Goal: Task Accomplishment & Management: Use online tool/utility

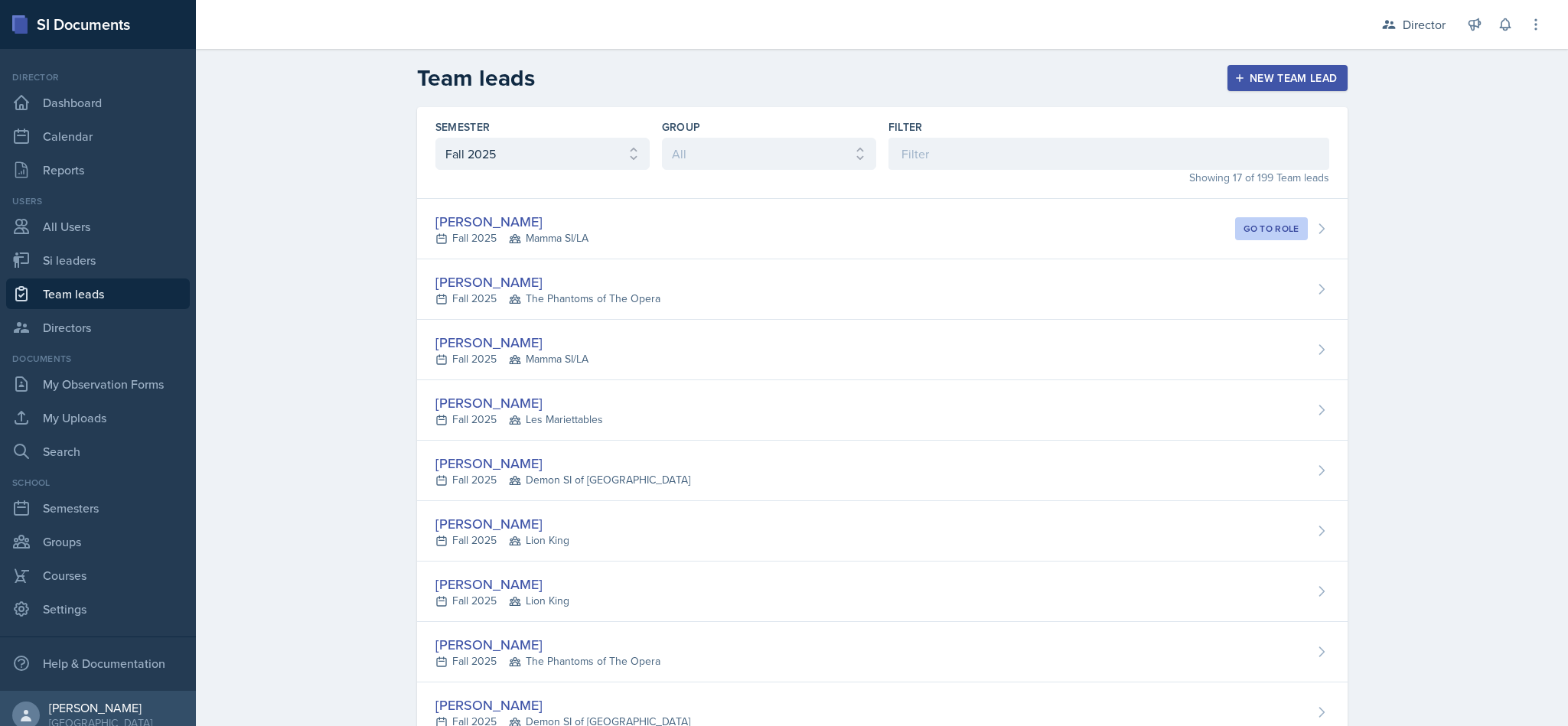
select select "2bed604d-1099-4043-b1bc-2365e8740244"
click at [1413, 29] on div "Director" at bounding box center [1424, 24] width 43 height 18
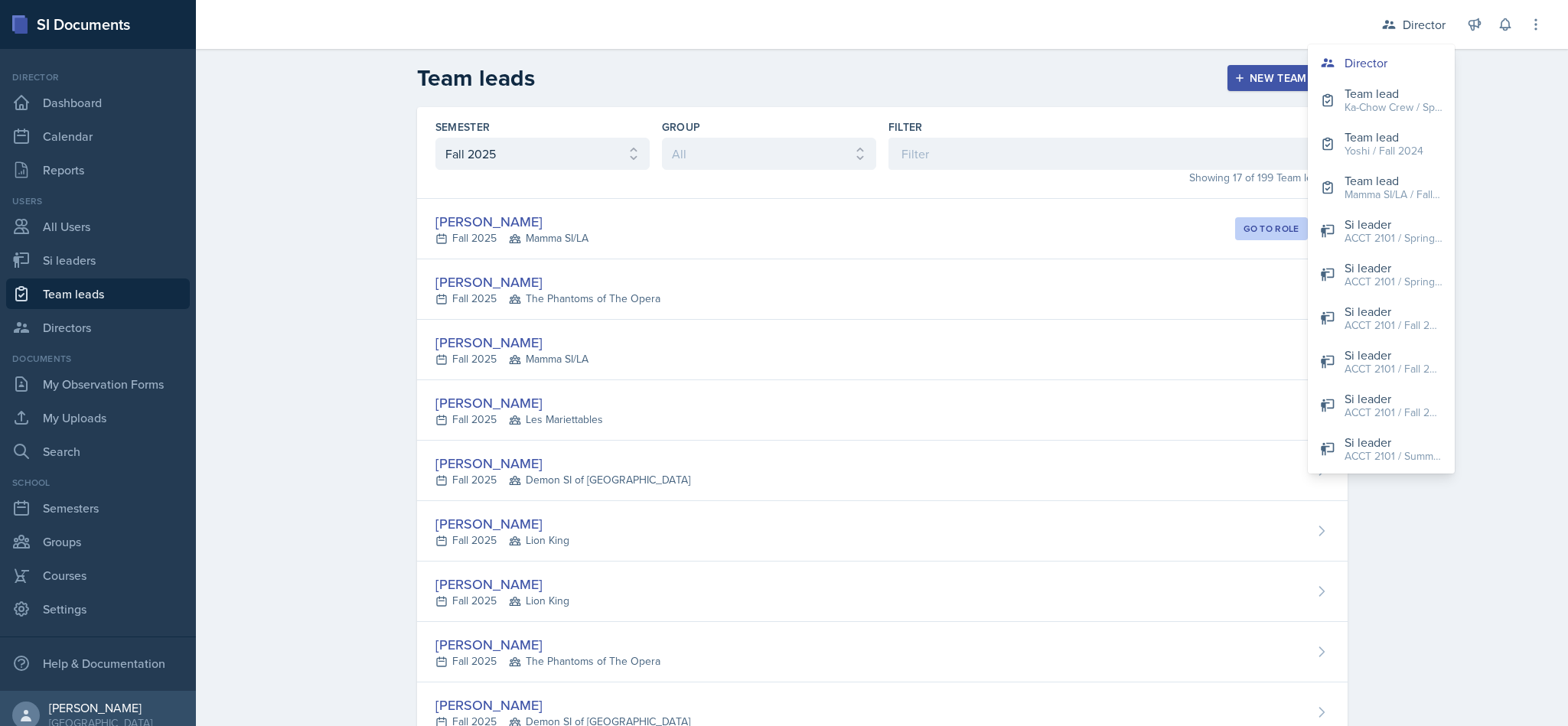
click at [1522, 124] on div "Team leads New Team lead Semester All Fall 2025 Summer 2025 Spring 2025 Fall 20…" at bounding box center [882, 656] width 1373 height 1215
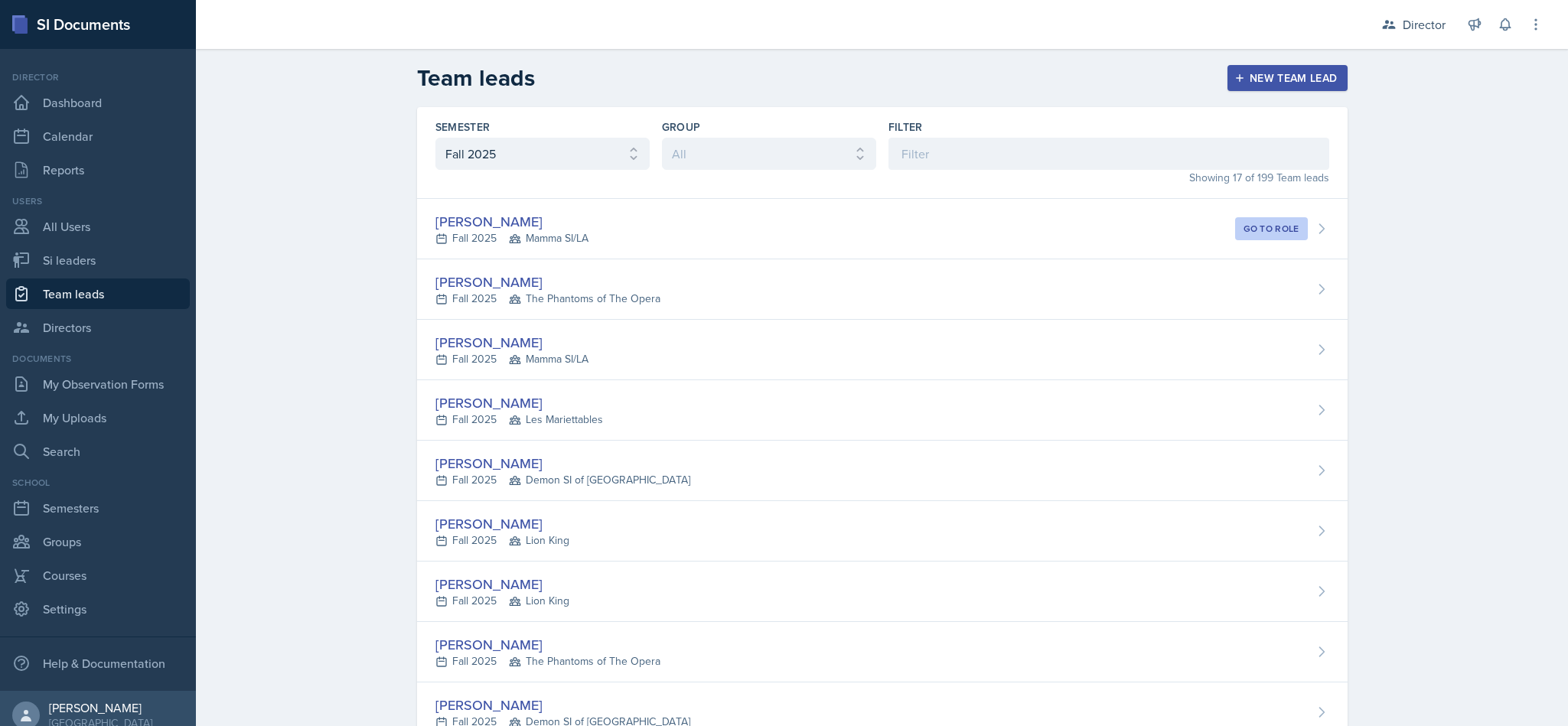
click at [58, 289] on link "Team leads" at bounding box center [98, 294] width 184 height 31
click at [78, 267] on link "Si leaders" at bounding box center [98, 260] width 184 height 31
select select "2bed604d-1099-4043-b1bc-2365e8740244"
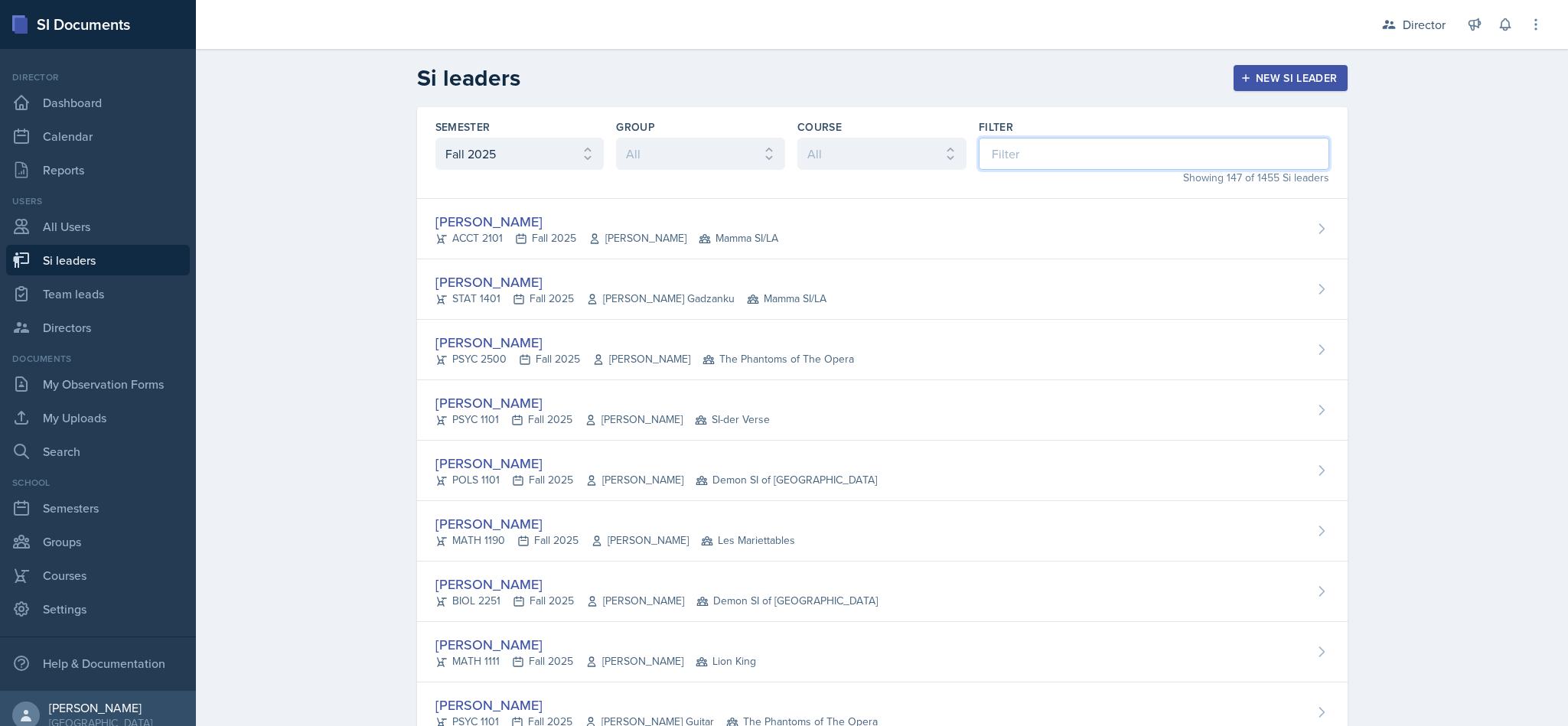
click at [990, 147] on input at bounding box center [1154, 154] width 350 height 33
type input "mark"
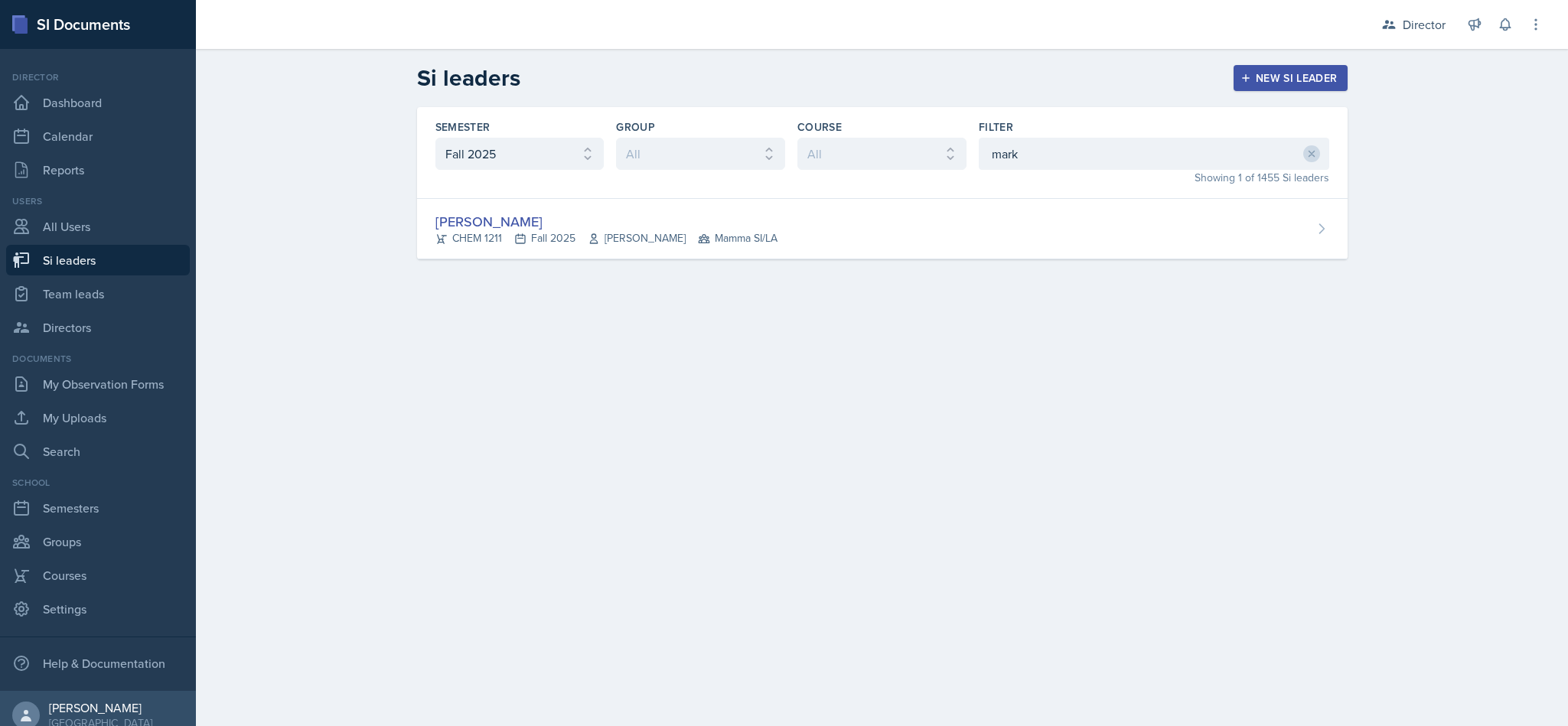
click at [417, 219] on div "Markcharles Ogunjiofor CHEM 1211 Fall 2025 Wei Zhou Mamma SI/LA" at bounding box center [882, 229] width 931 height 60
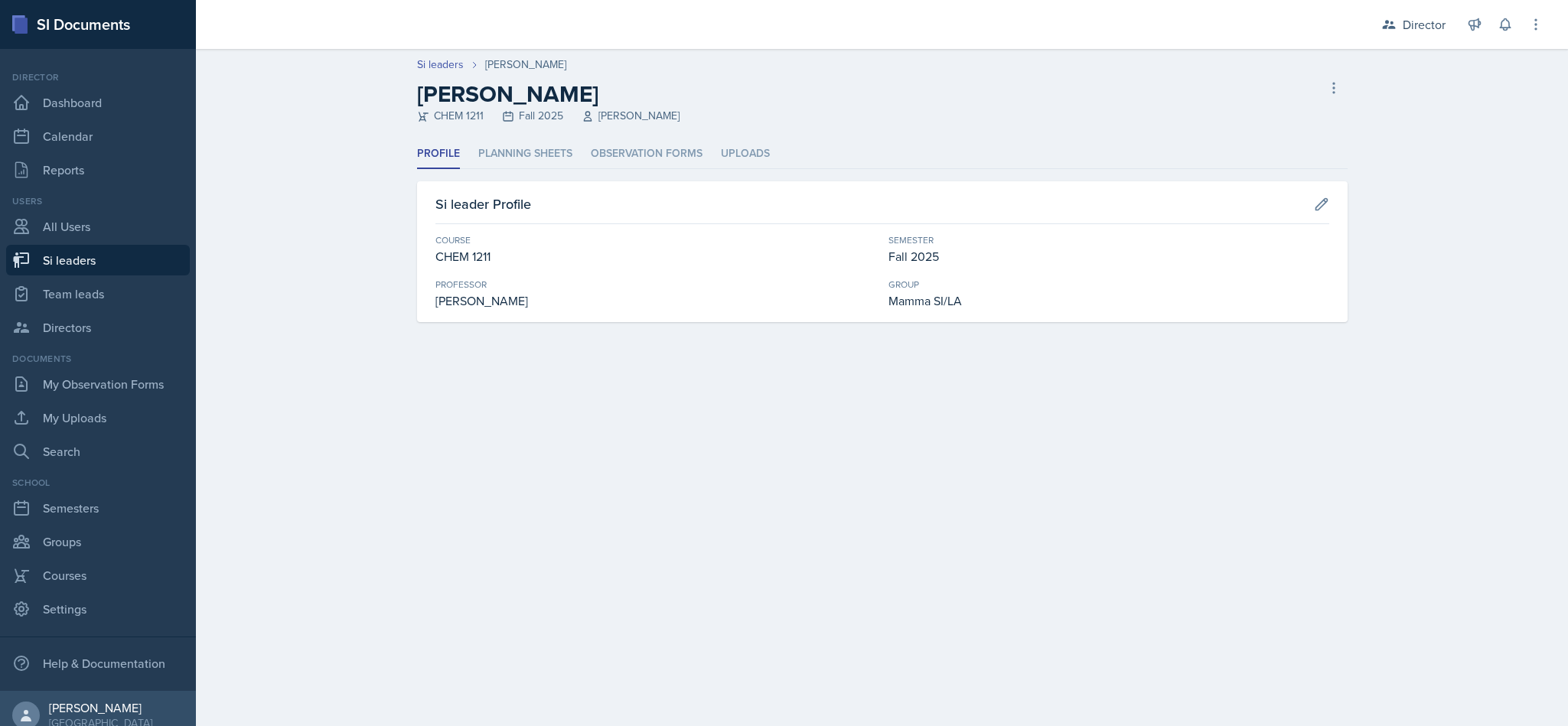
click at [497, 165] on li "Planning Sheets" at bounding box center [525, 154] width 94 height 30
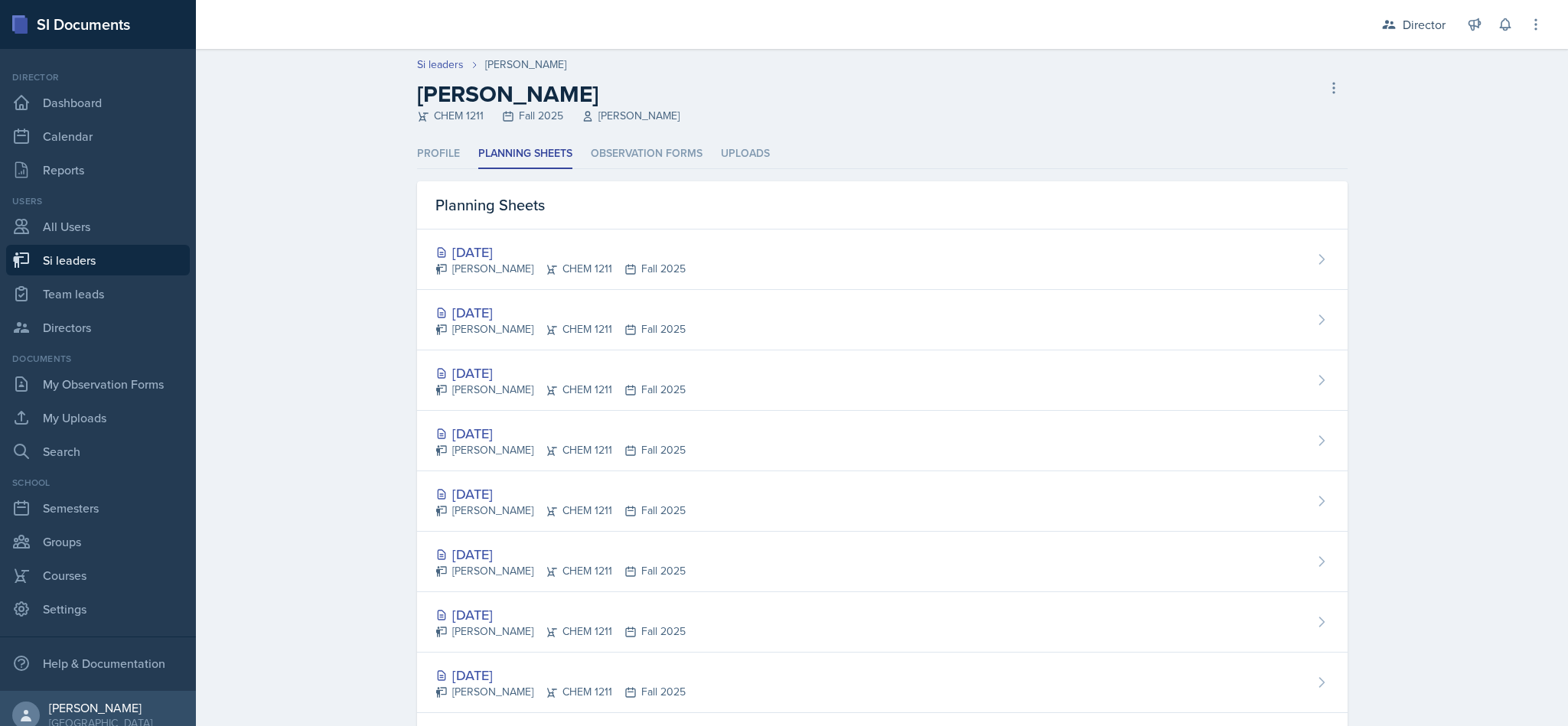
click at [316, 515] on div "Si leaders Markcharles Ogunjiofor Markcharles Ogunjiofor CHEM 1211 Fall 2025 We…" at bounding box center [882, 519] width 1373 height 942
click at [439, 242] on div "Oct 2nd, 2025" at bounding box center [561, 253] width 251 height 21
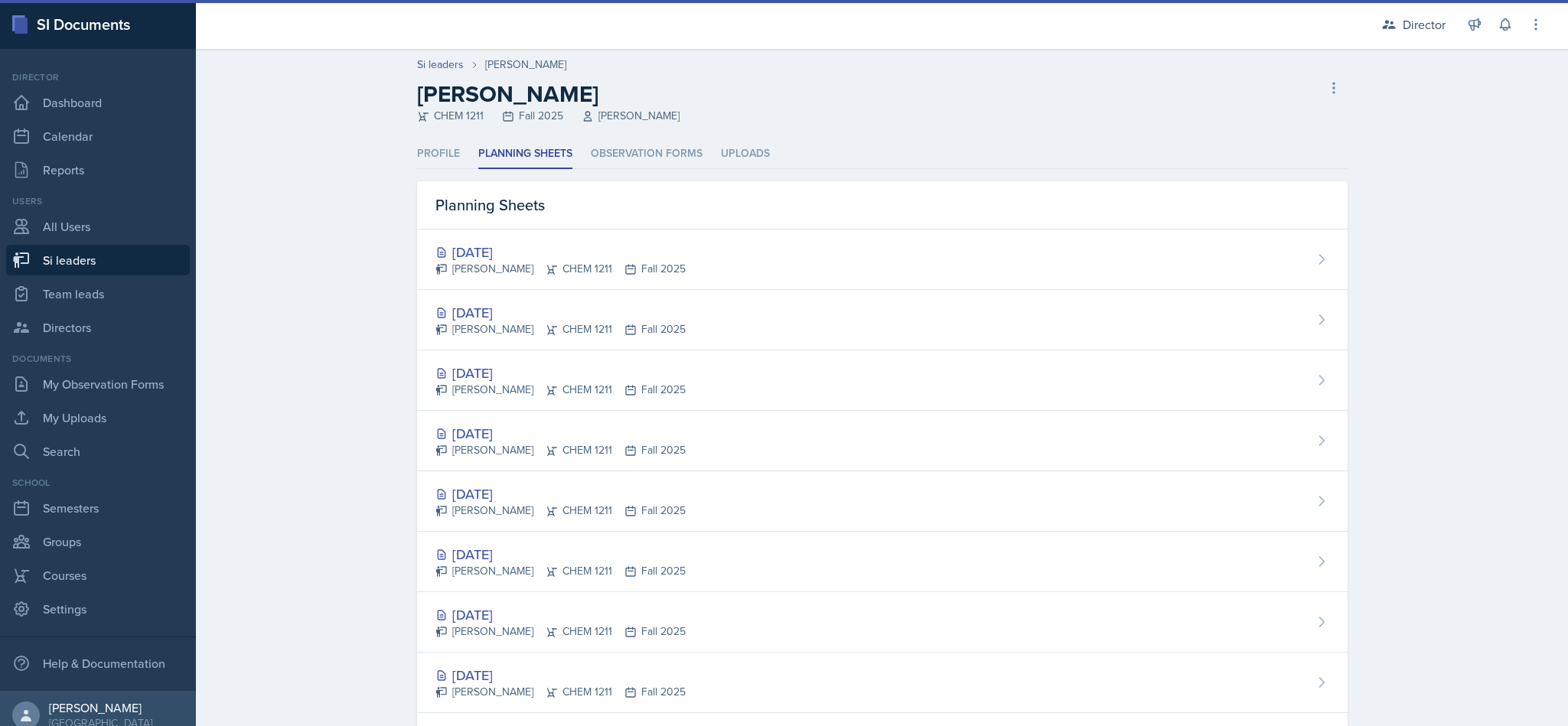
click at [464, 319] on div "[DATE]" at bounding box center [561, 313] width 251 height 21
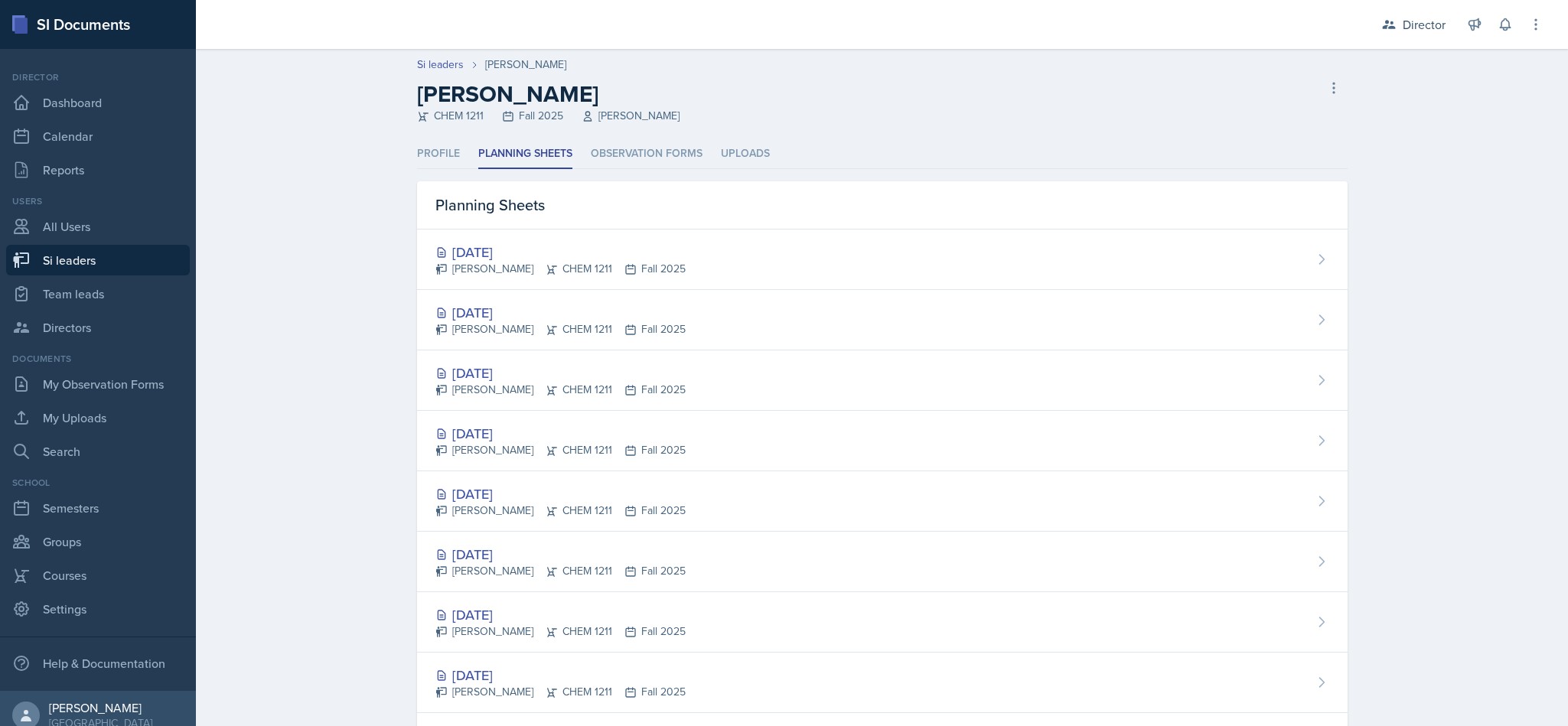
click at [503, 251] on div "Oct 2nd, 2025" at bounding box center [561, 253] width 251 height 21
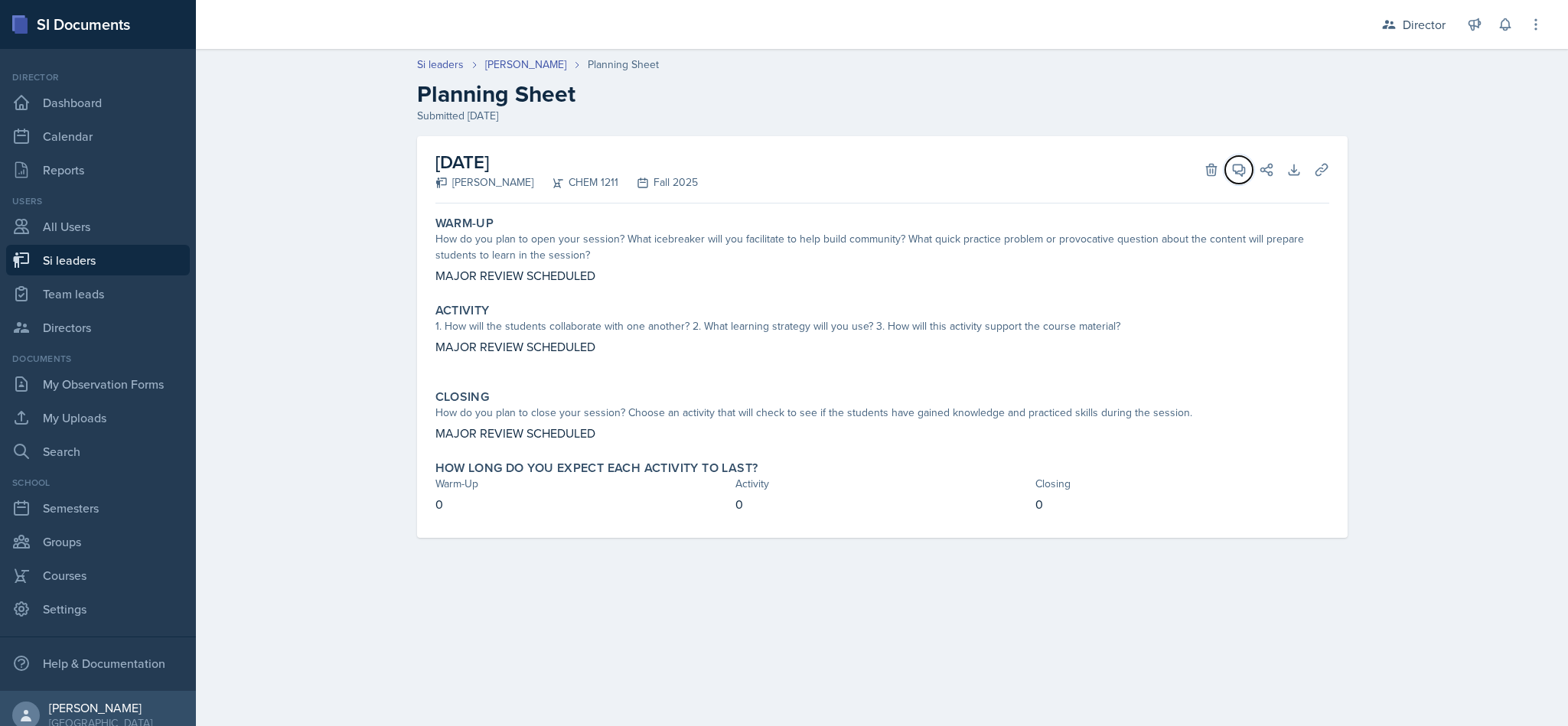
click at [1236, 170] on icon at bounding box center [1239, 170] width 15 height 15
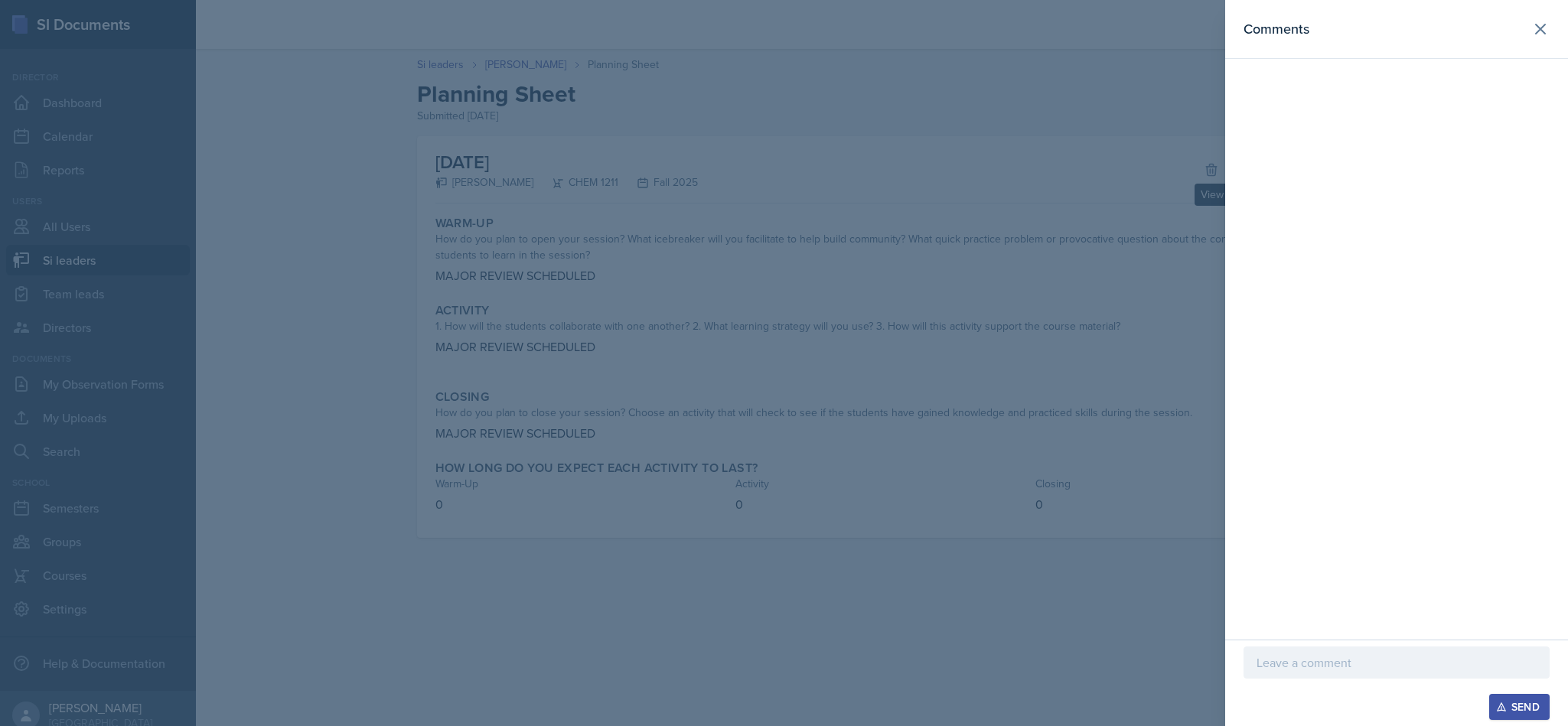
click at [1392, 656] on p at bounding box center [1397, 662] width 280 height 18
click at [1515, 701] on div "Send" at bounding box center [1519, 707] width 40 height 12
click at [557, 58] on div at bounding box center [784, 363] width 1568 height 726
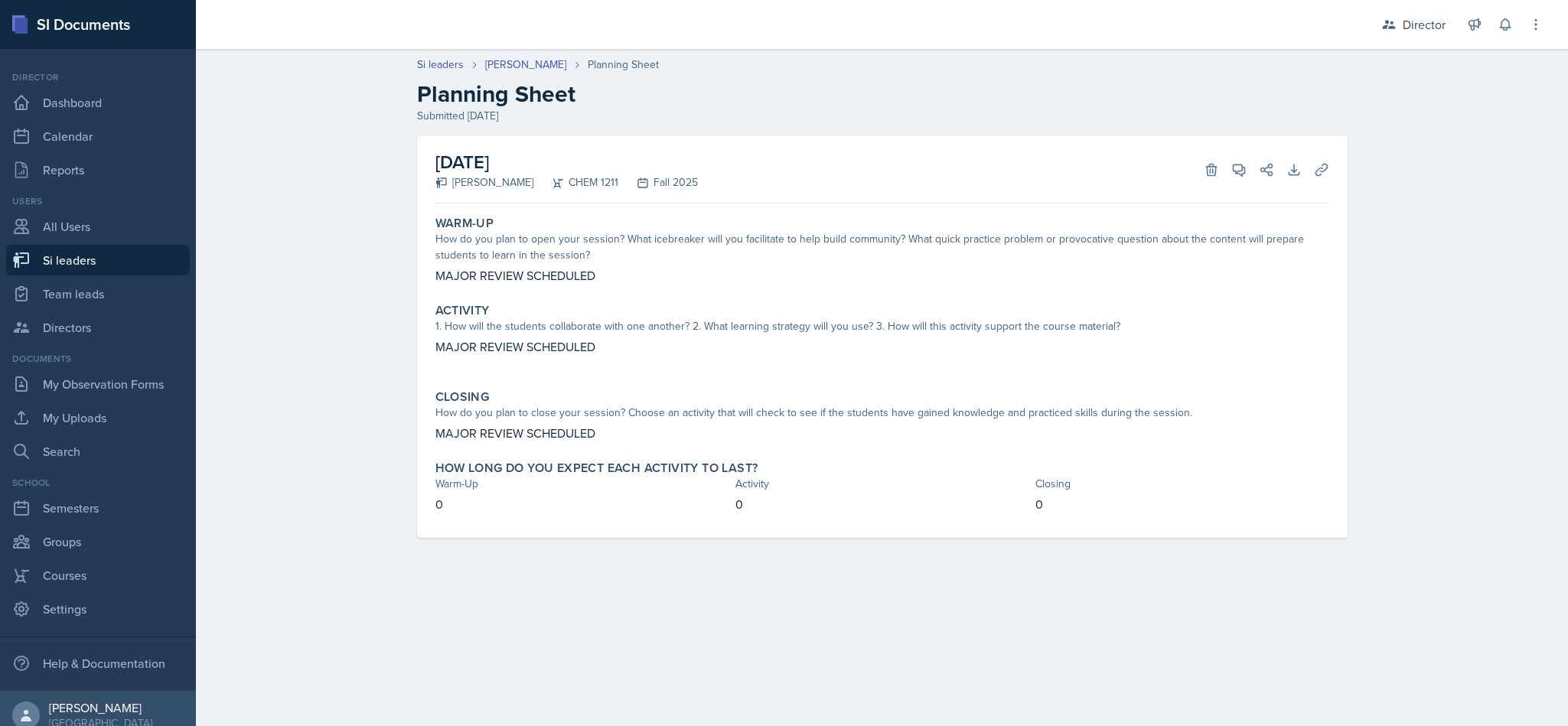
click at [566, 63] on link "Markcharles Ogunjiofor" at bounding box center [525, 64] width 81 height 16
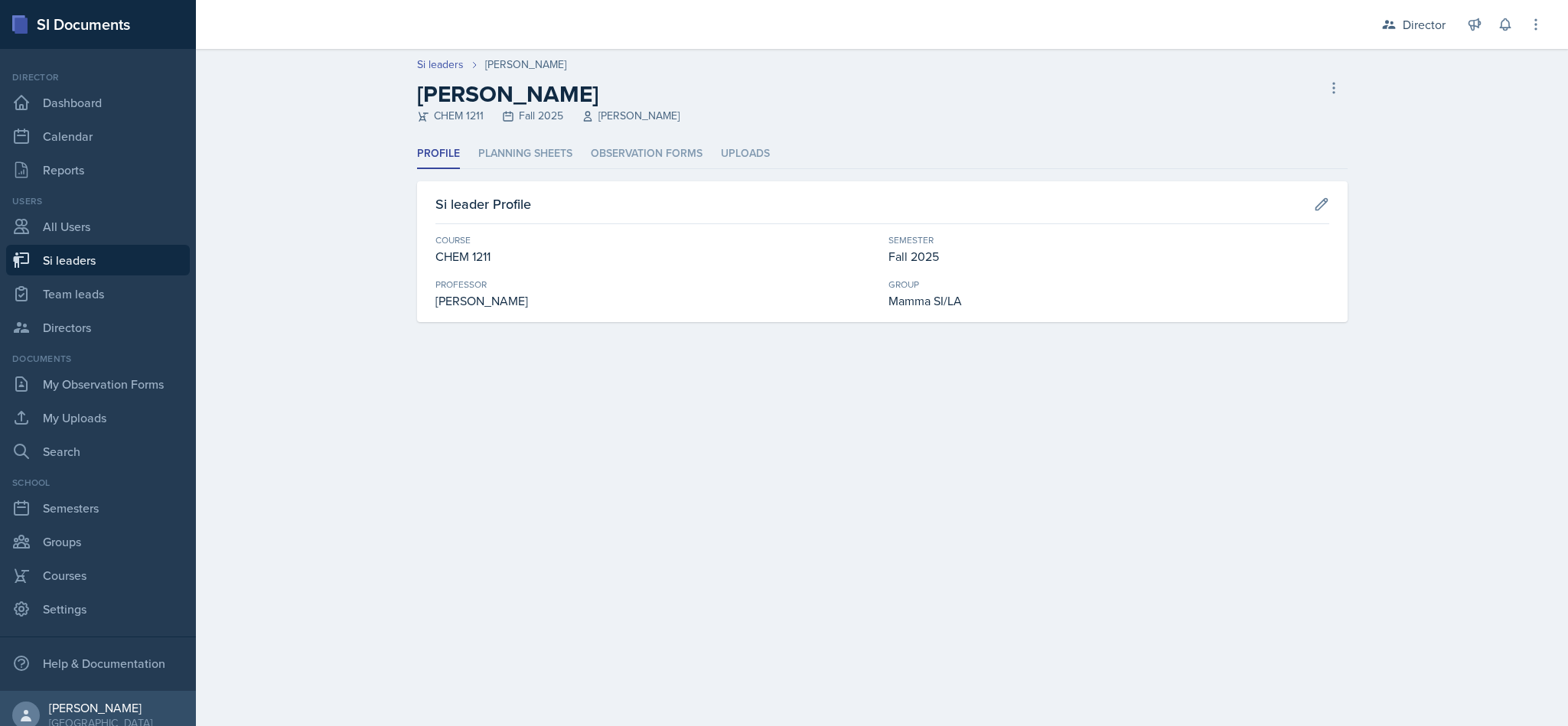
click at [530, 154] on li "Planning Sheets" at bounding box center [525, 154] width 94 height 30
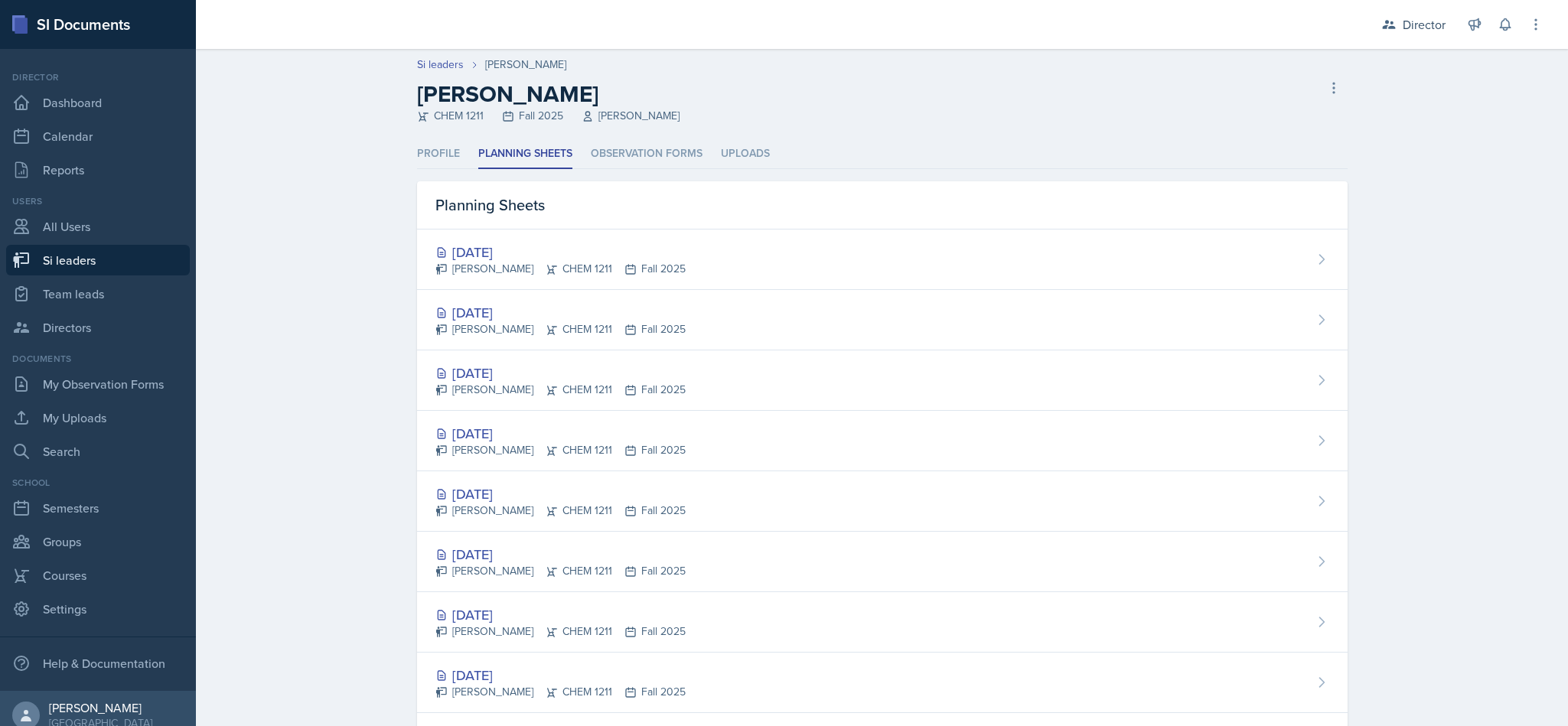
click at [643, 143] on li "Observation Forms" at bounding box center [647, 154] width 112 height 30
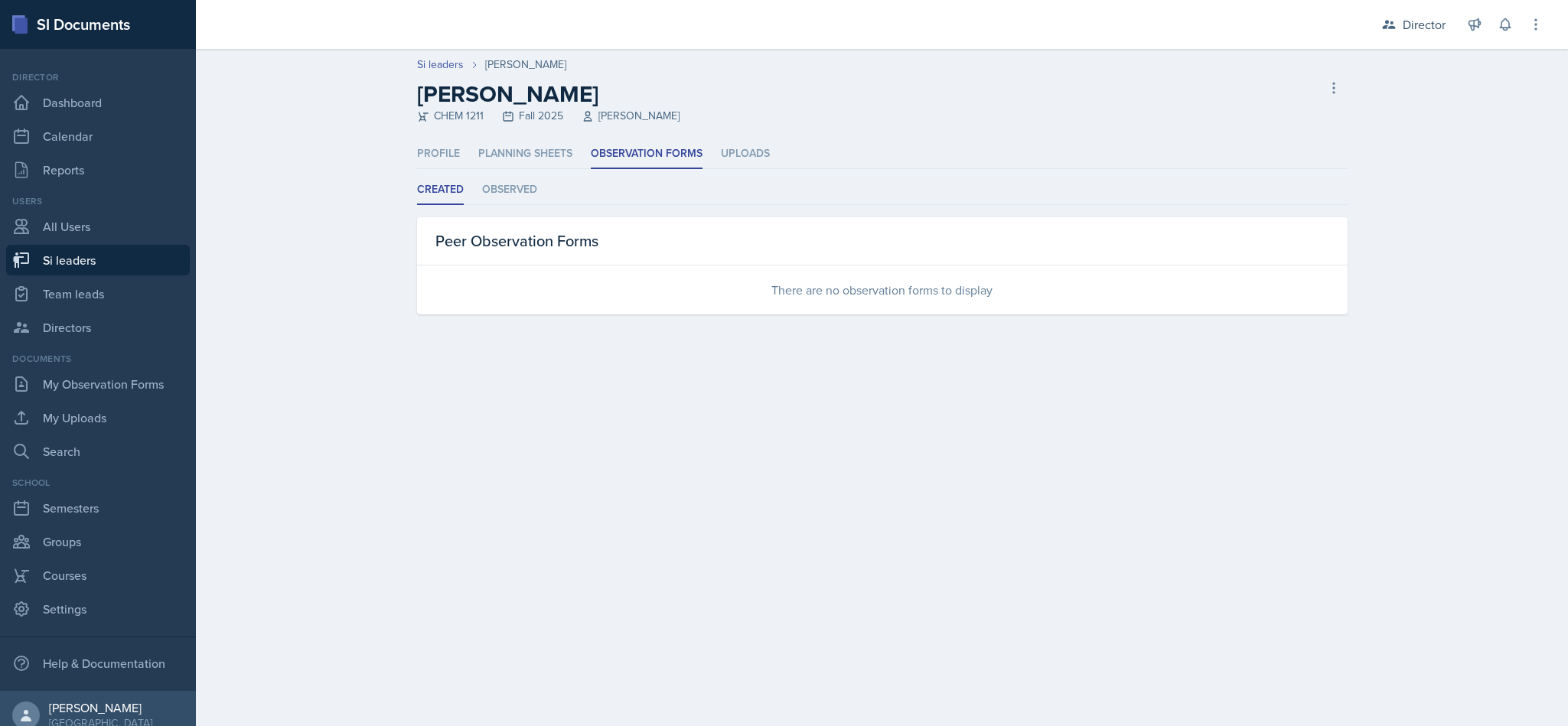
click at [533, 184] on li "Observed" at bounding box center [510, 189] width 55 height 30
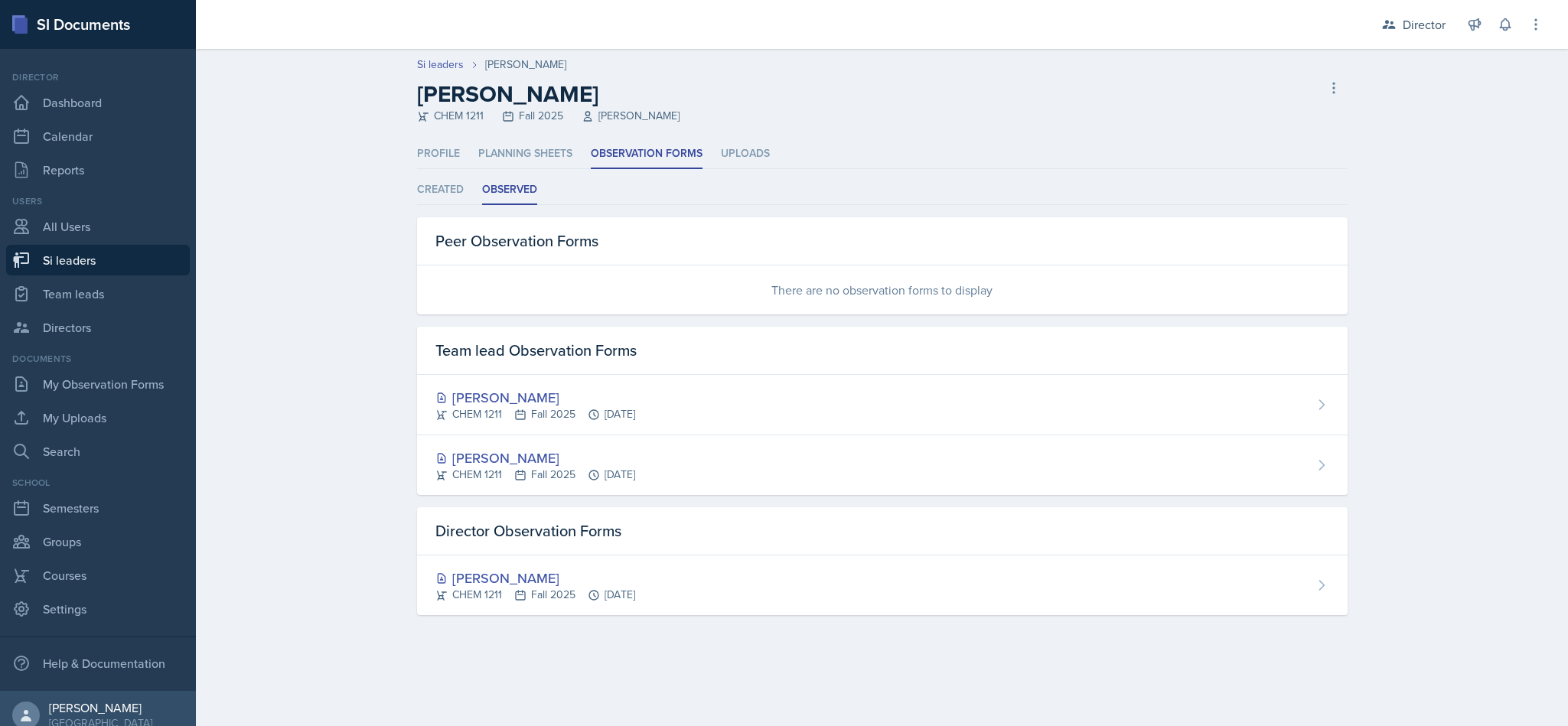
click at [453, 193] on li "Created" at bounding box center [440, 189] width 47 height 30
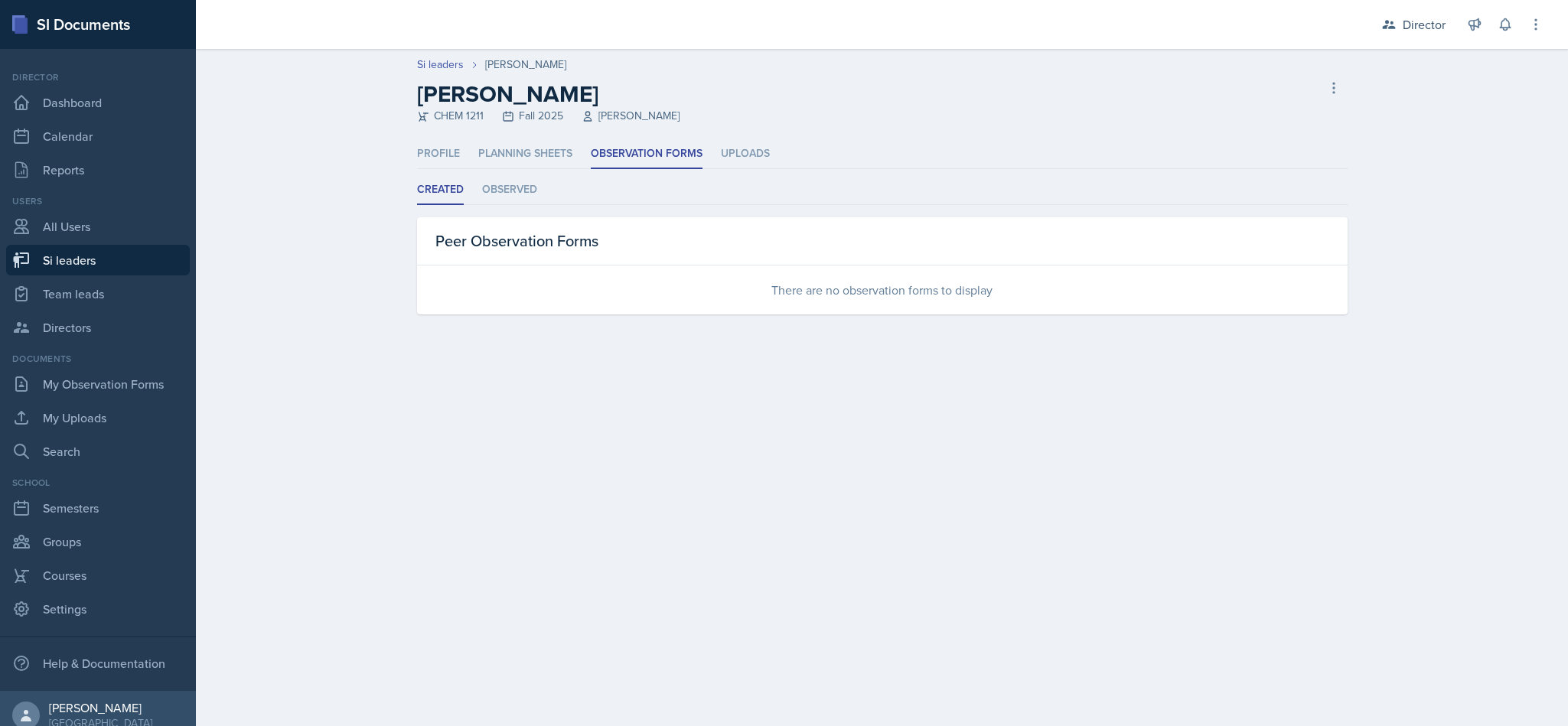
click at [523, 186] on li "Observed" at bounding box center [510, 189] width 55 height 30
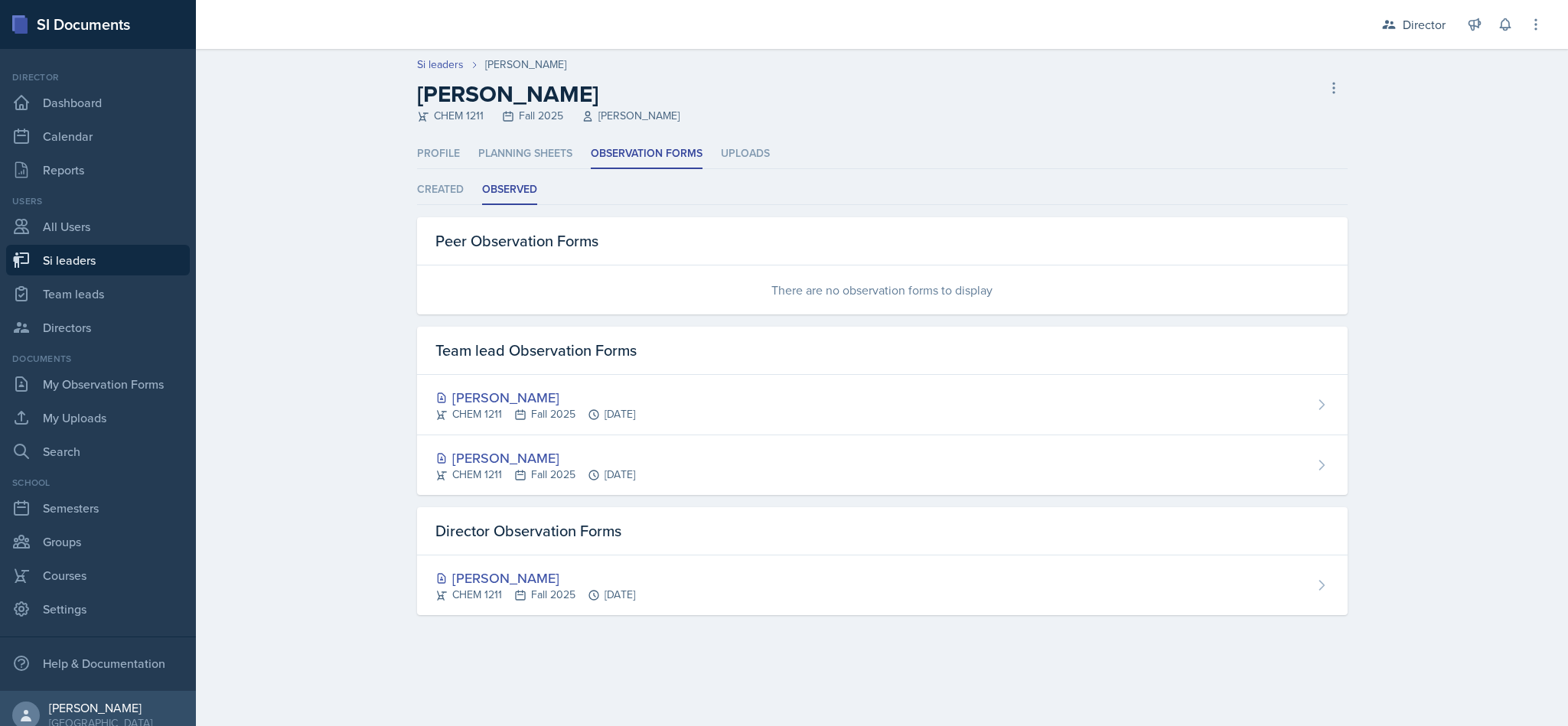
click at [446, 197] on li "Created" at bounding box center [440, 189] width 47 height 30
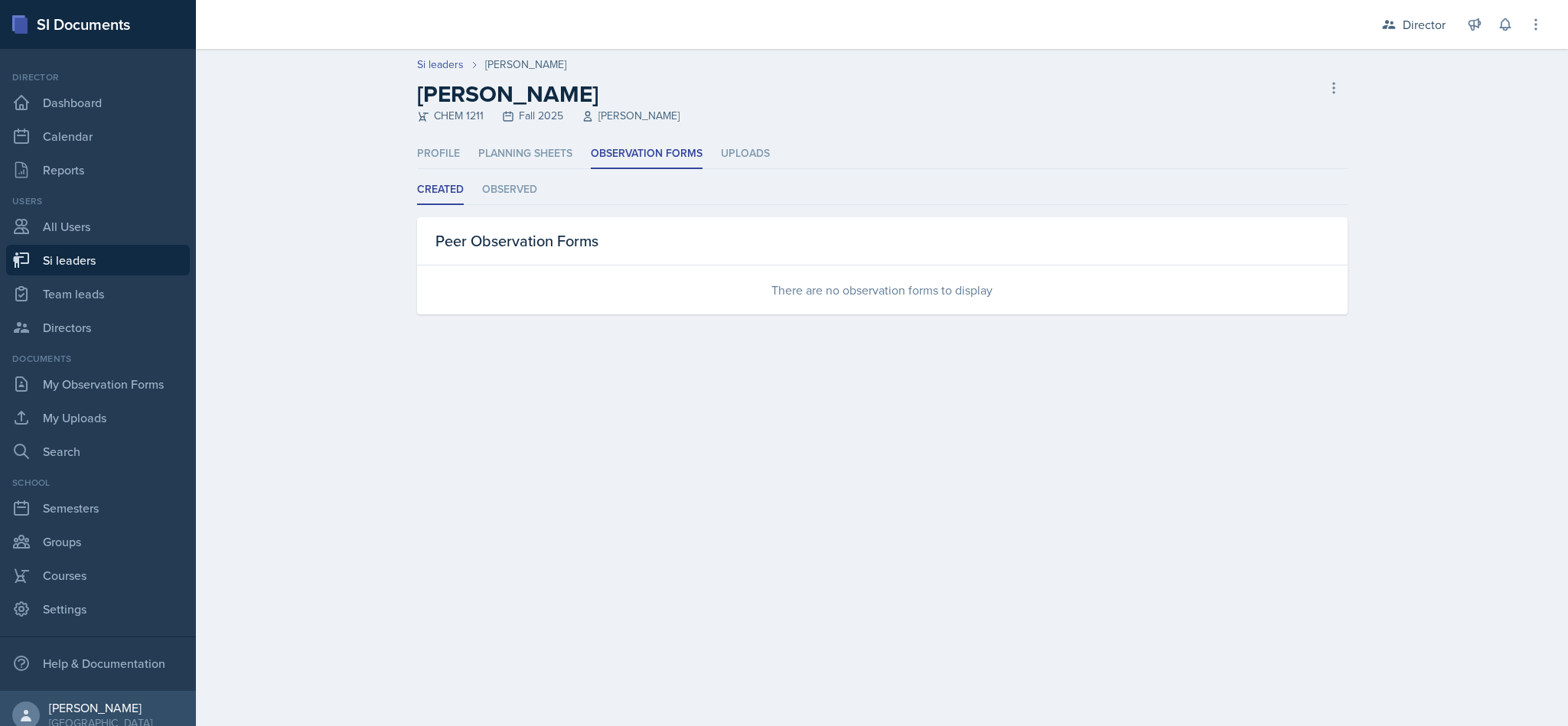
click at [526, 198] on li "Observed" at bounding box center [510, 189] width 55 height 30
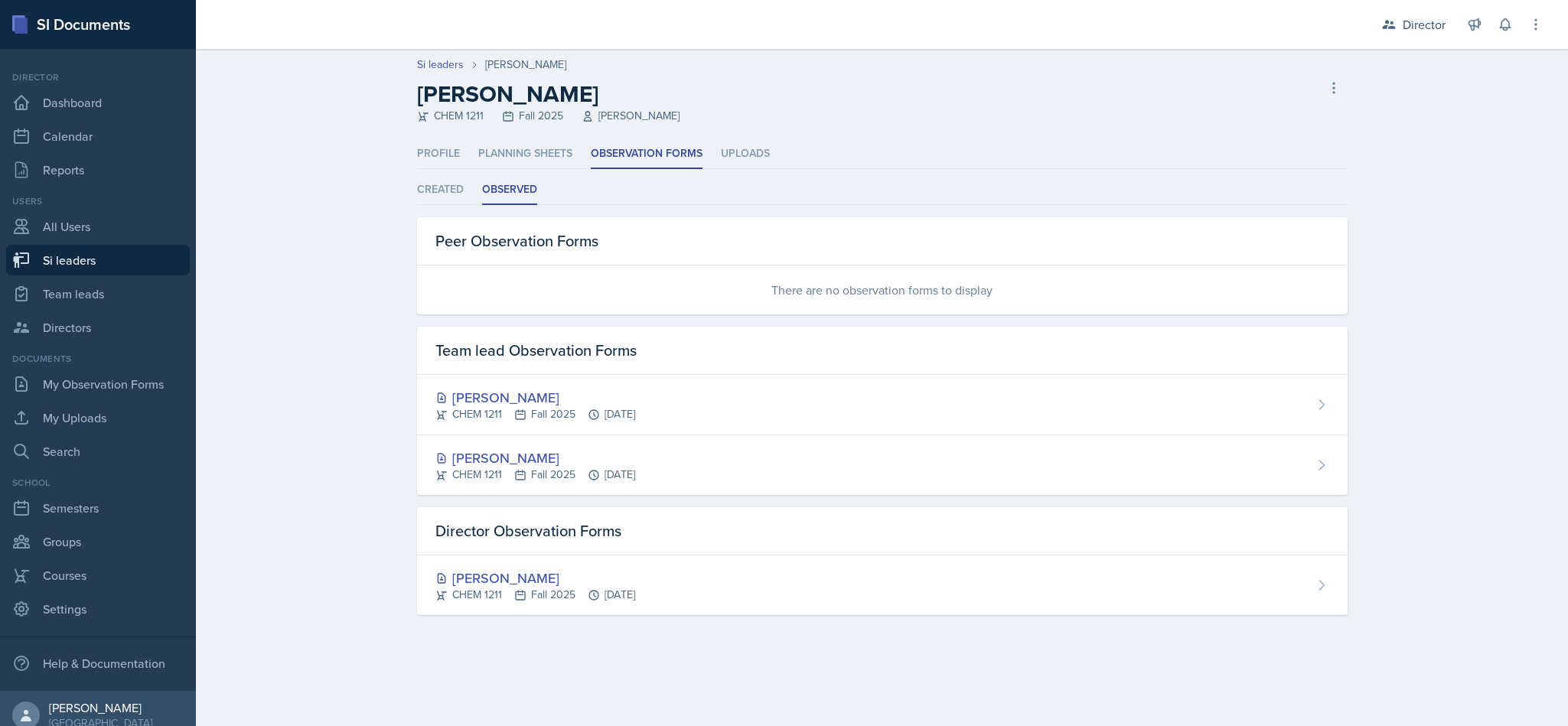
click at [475, 454] on div "Markcharles Ogunjiofor" at bounding box center [535, 458] width 200 height 21
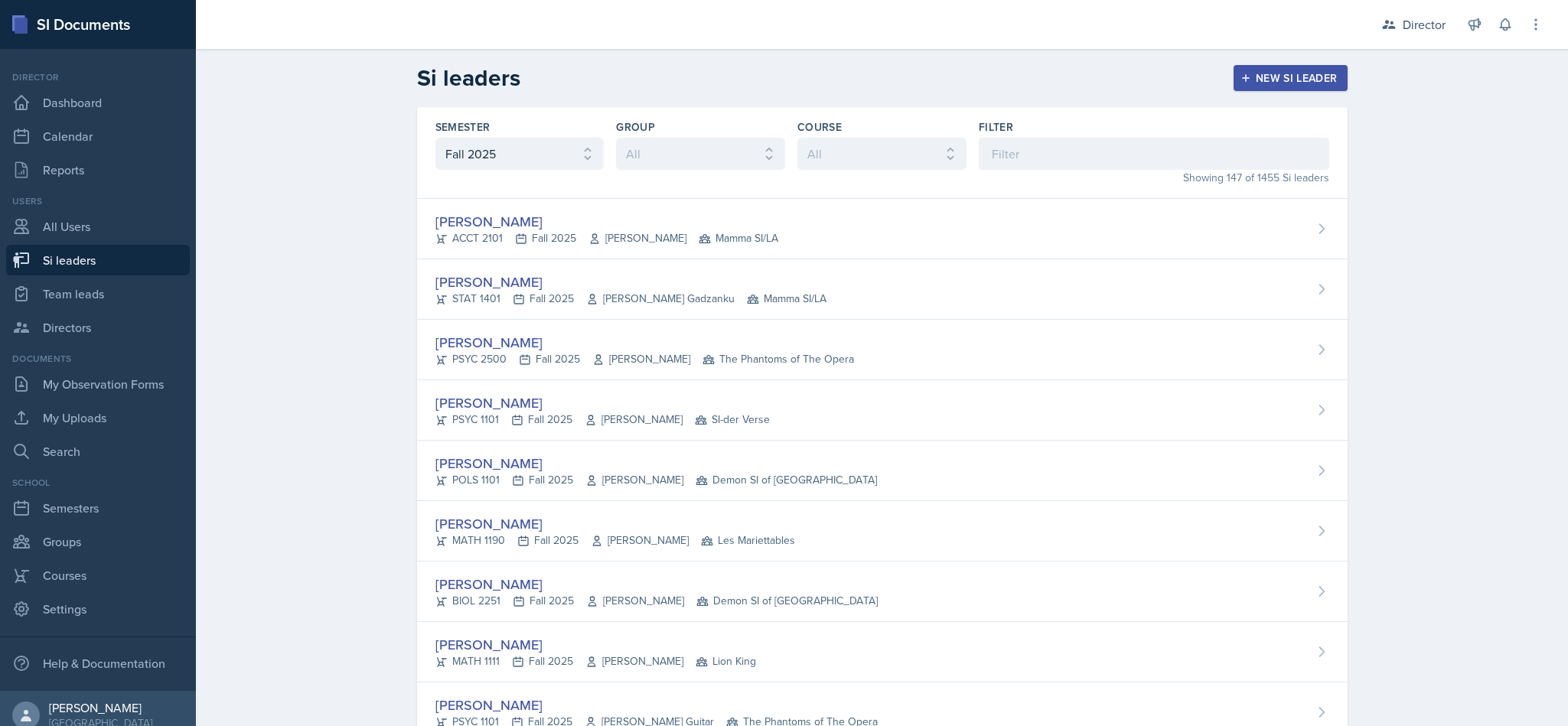
select select "2bed604d-1099-4043-b1bc-2365e8740244"
click at [1021, 167] on input at bounding box center [1154, 154] width 350 height 33
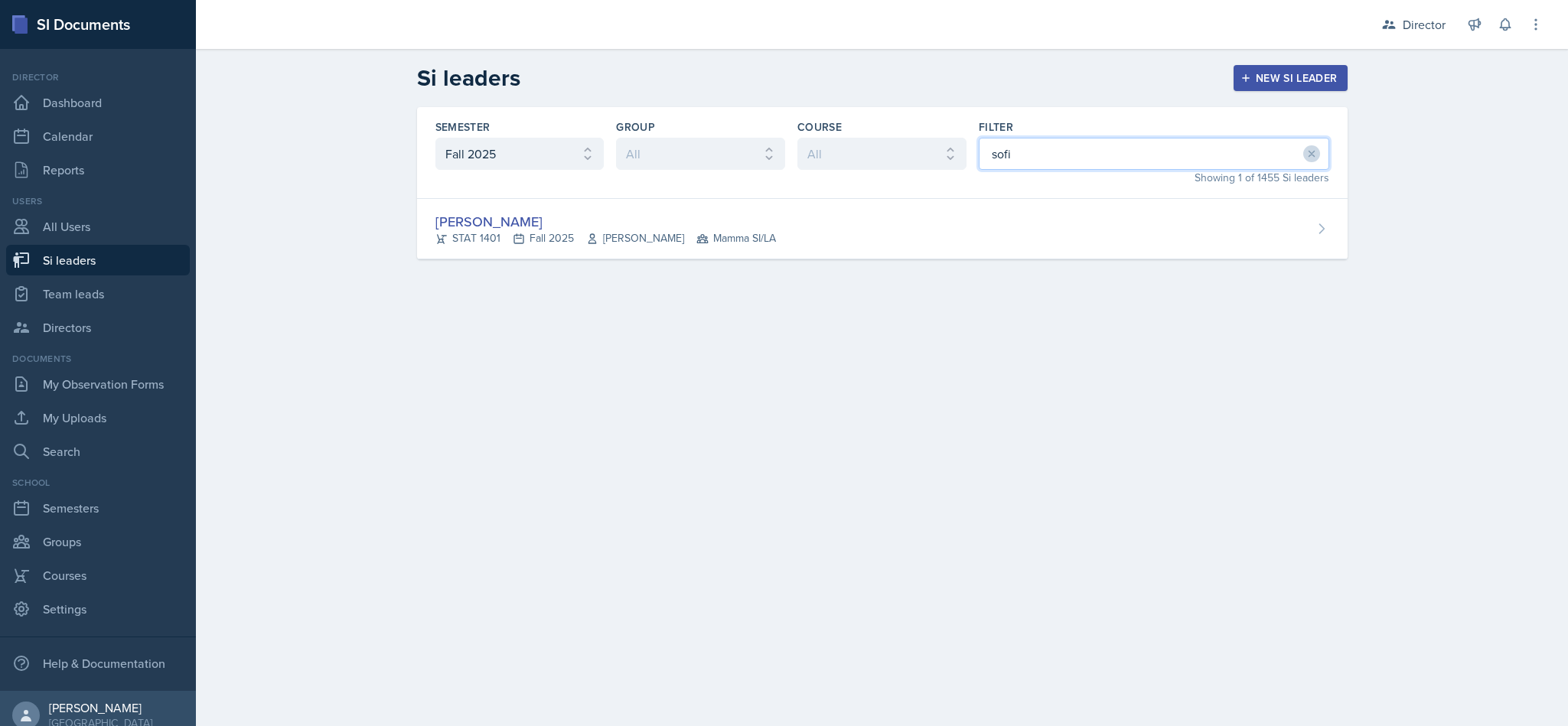
type input "sofia"
click at [431, 218] on div "Sofia Rose Ibarra STAT 1401 Fall 2025 Sheri Johnson Mamma SI/LA" at bounding box center [882, 229] width 931 height 60
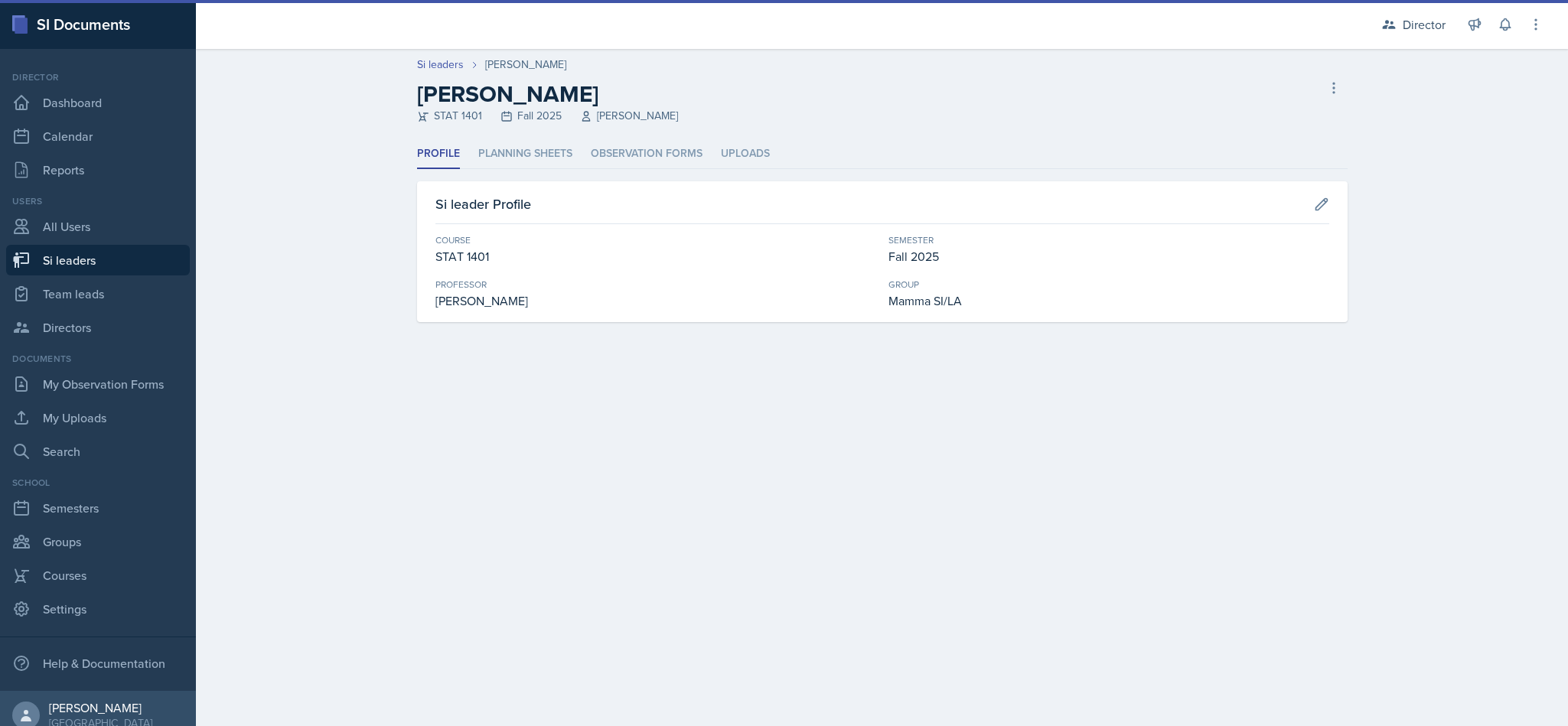
click at [490, 157] on li "Planning Sheets" at bounding box center [525, 154] width 94 height 30
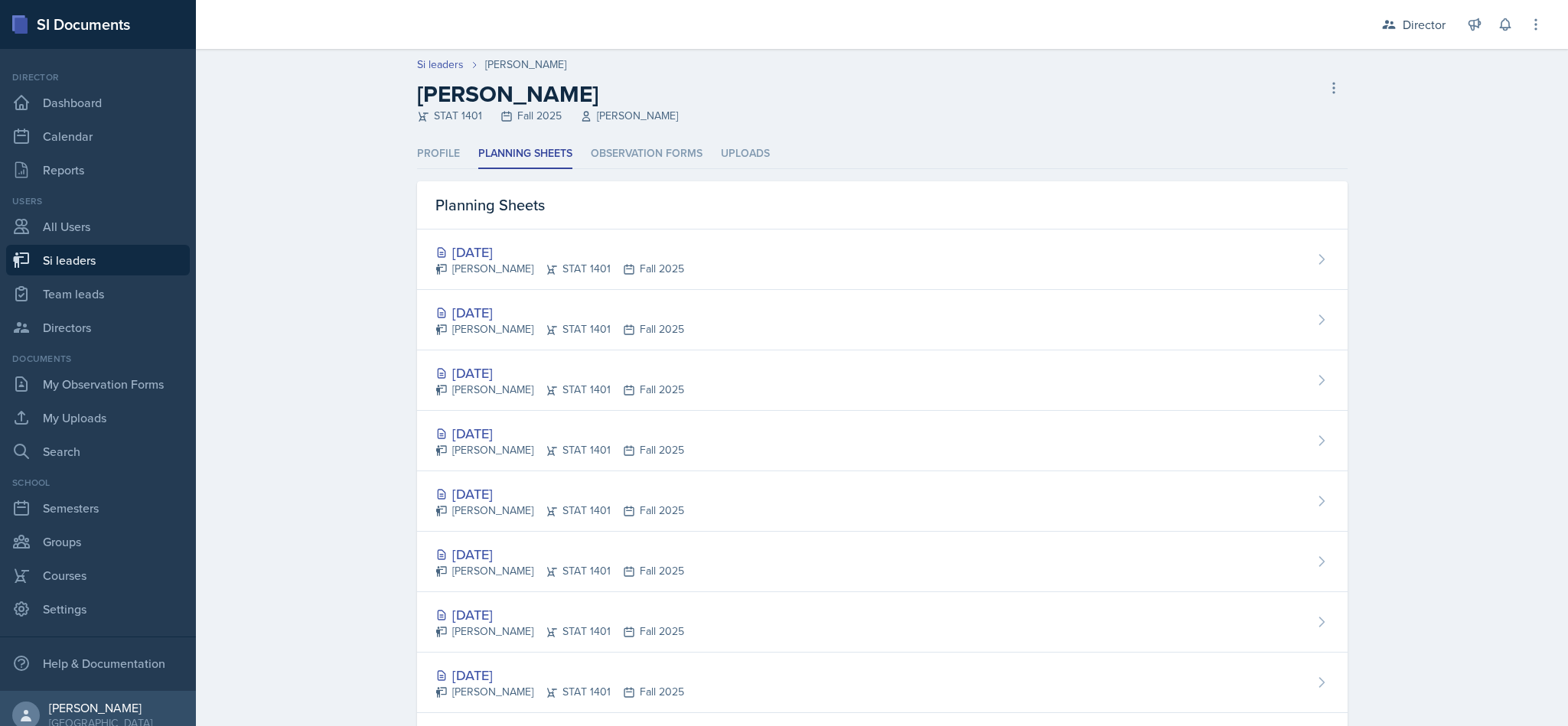
click at [438, 253] on icon at bounding box center [441, 253] width 7 height 10
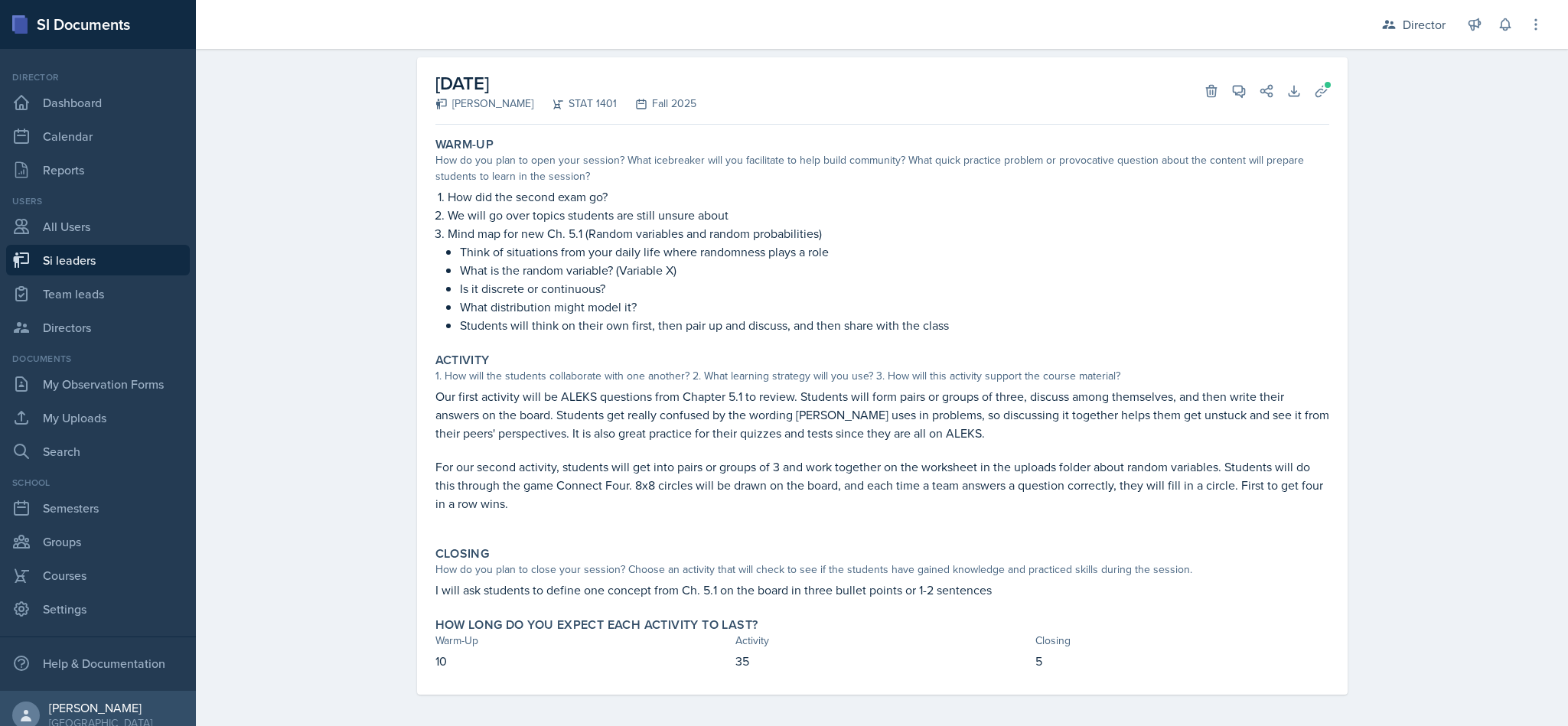
scroll to position [82, 0]
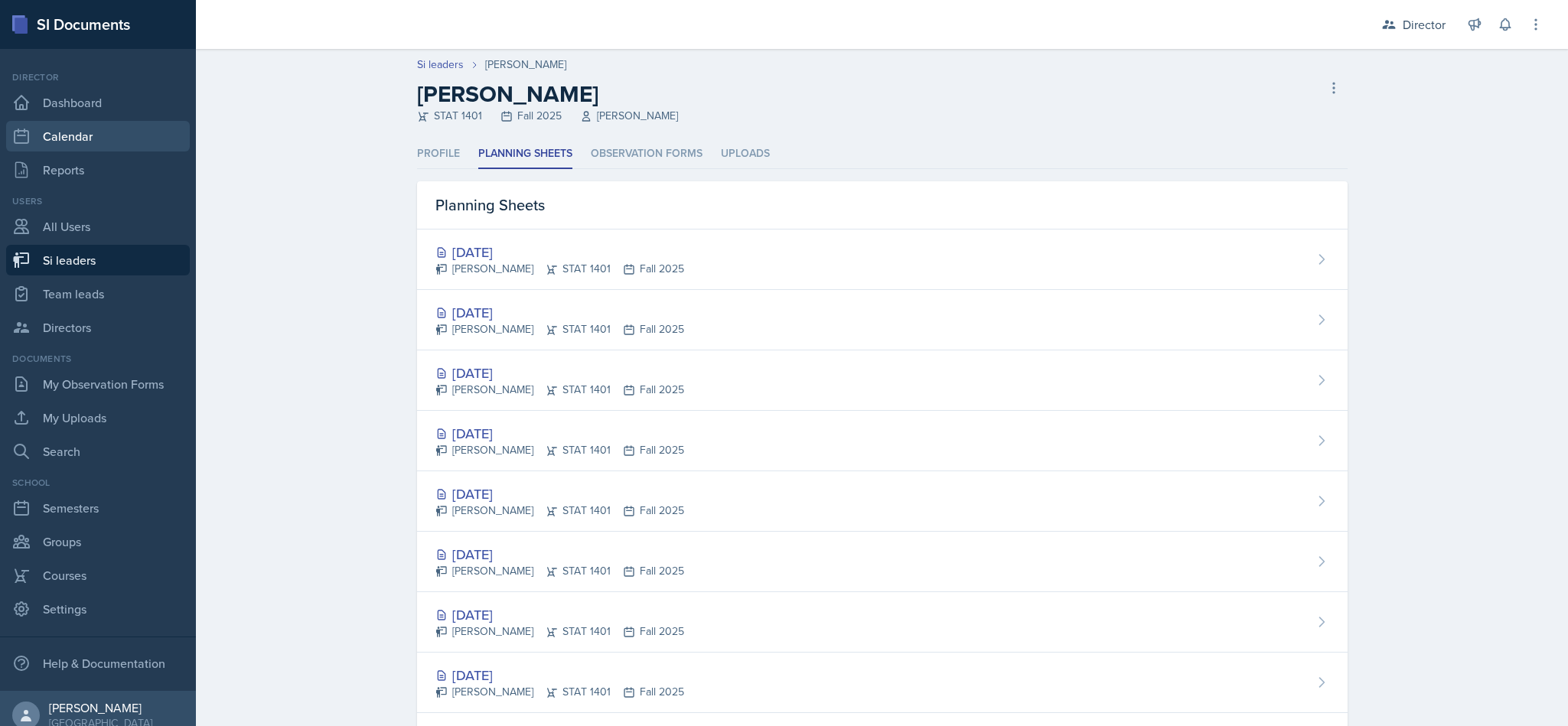
click at [37, 132] on link "Calendar" at bounding box center [98, 136] width 184 height 31
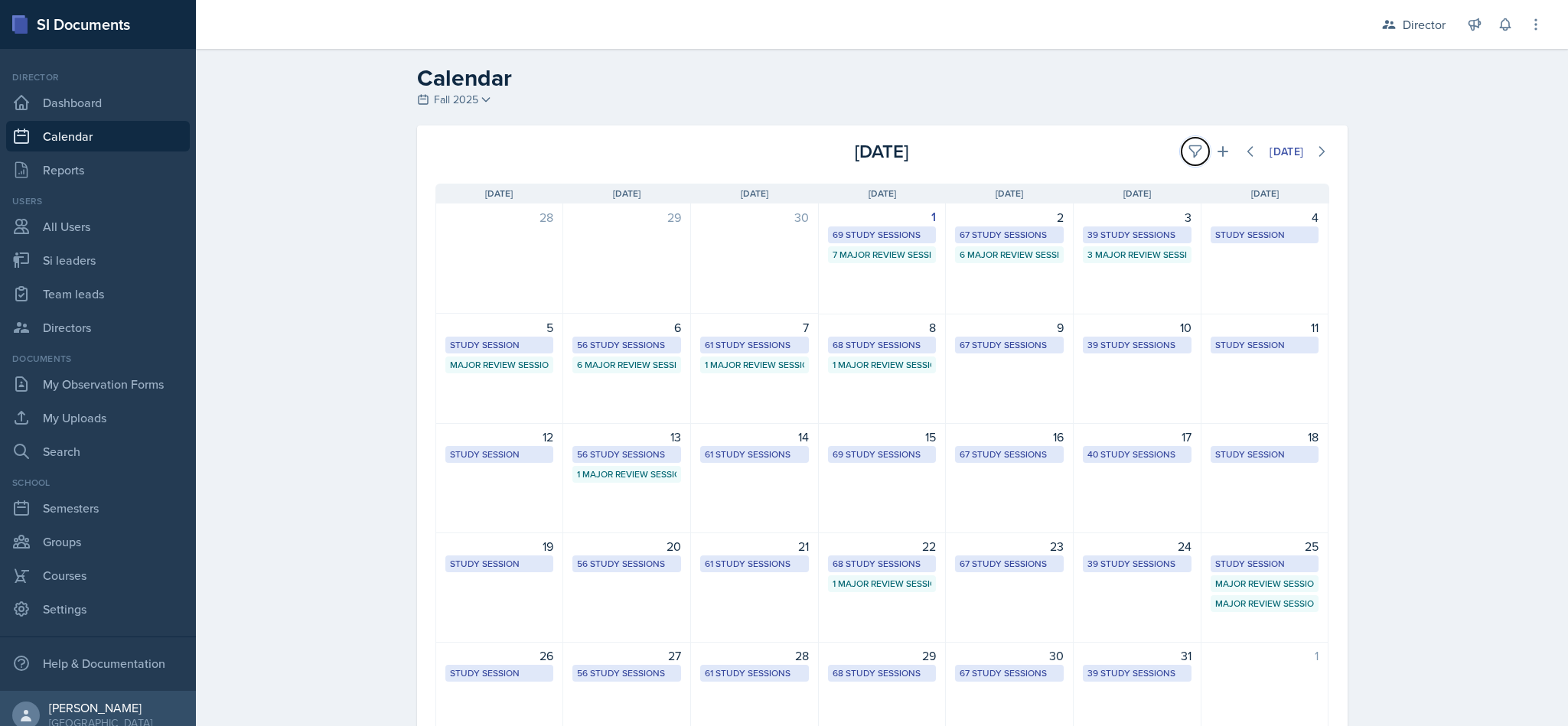
click at [1182, 143] on button at bounding box center [1195, 151] width 28 height 28
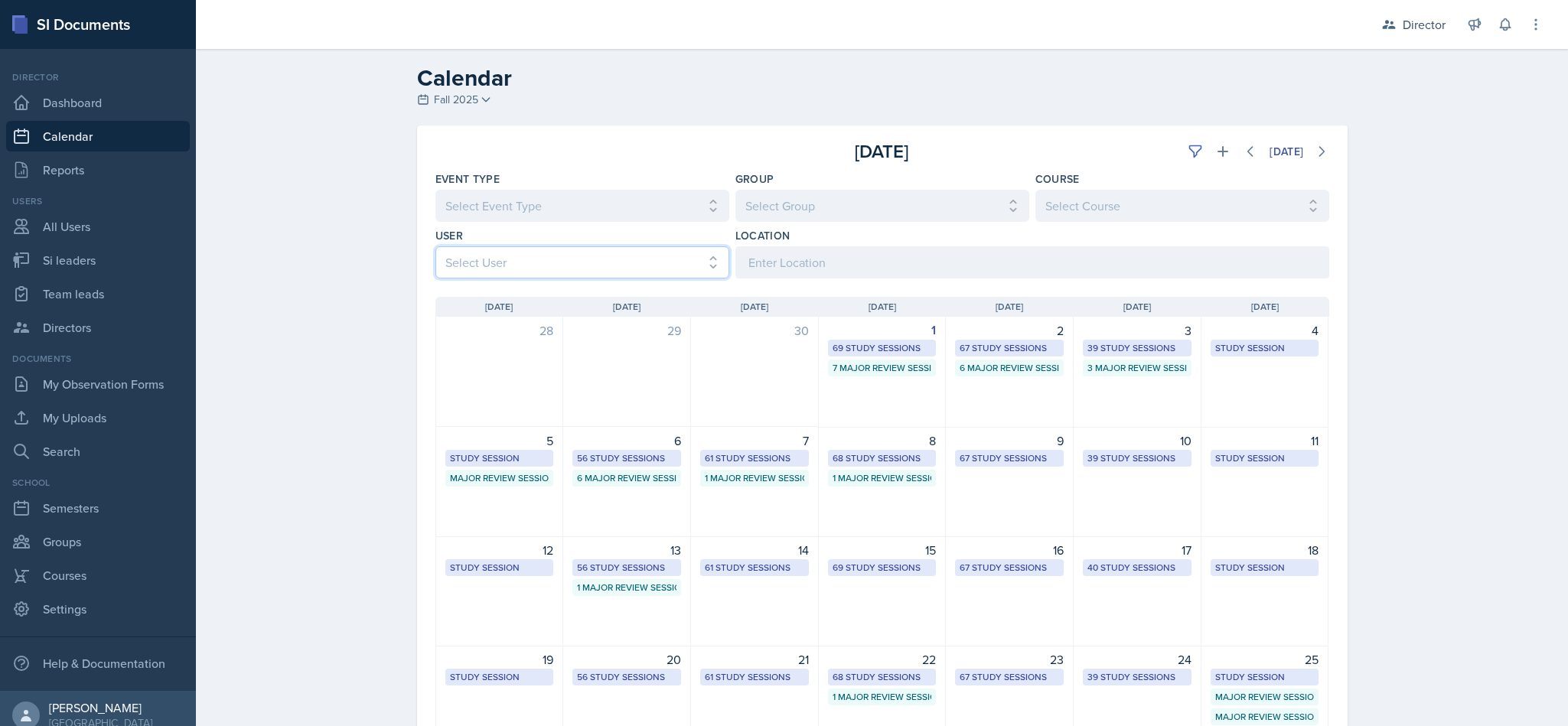
click at [457, 262] on select "Select User All Abeer Kayser Aditya Chauhan Aissa Sylla Alberto Di Stanislao Al…" at bounding box center [582, 263] width 294 height 33
select select "c46617bf-0f99-47eb-825f-85a2eea48c5b"
click at [289, 559] on div "Calendar Fall 2025 Fall 2025 Summer 2025 Spring 2025 Fall 2024 Summer 2024 Spri…" at bounding box center [882, 484] width 1373 height 871
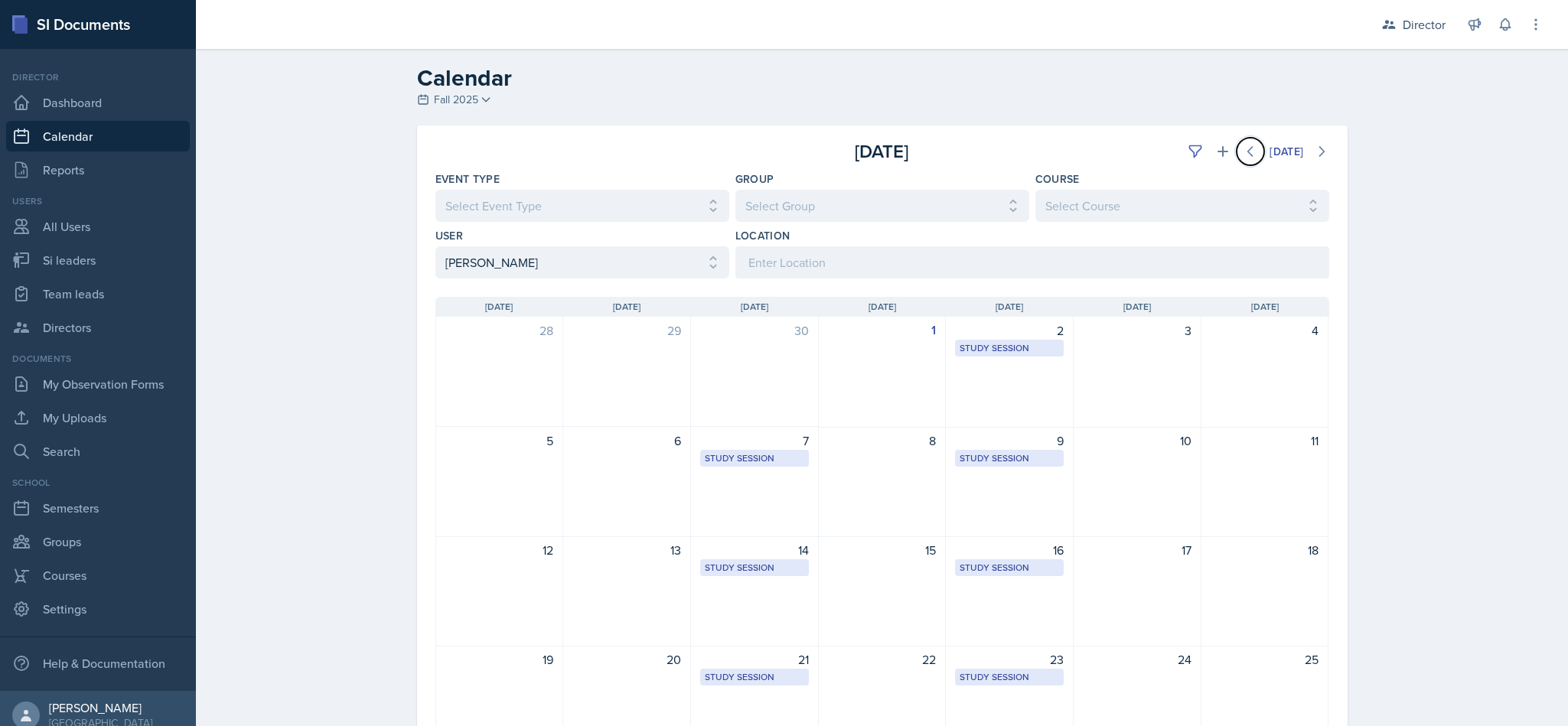
click at [1238, 143] on button at bounding box center [1250, 151] width 28 height 28
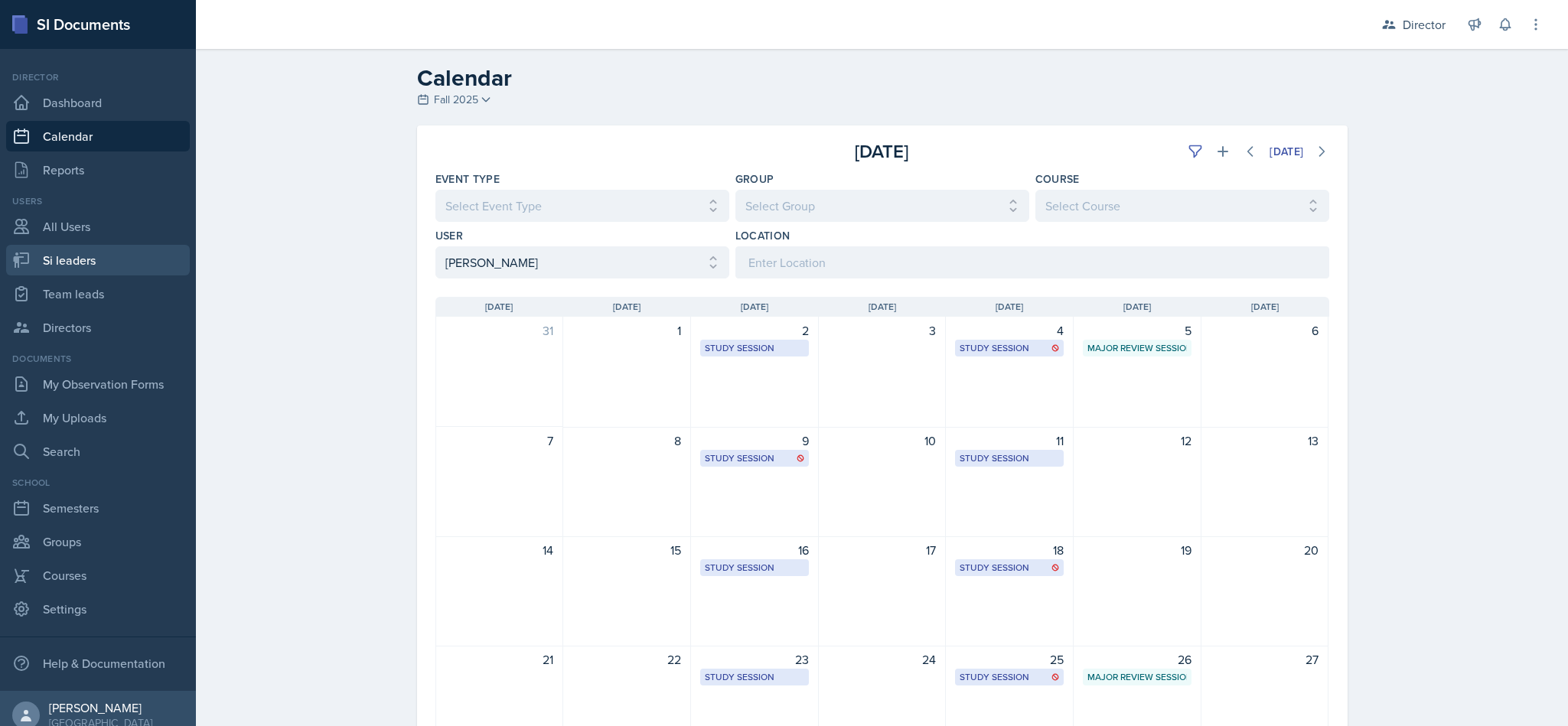
click at [103, 259] on link "Si leaders" at bounding box center [98, 260] width 184 height 31
select select "2bed604d-1099-4043-b1bc-2365e8740244"
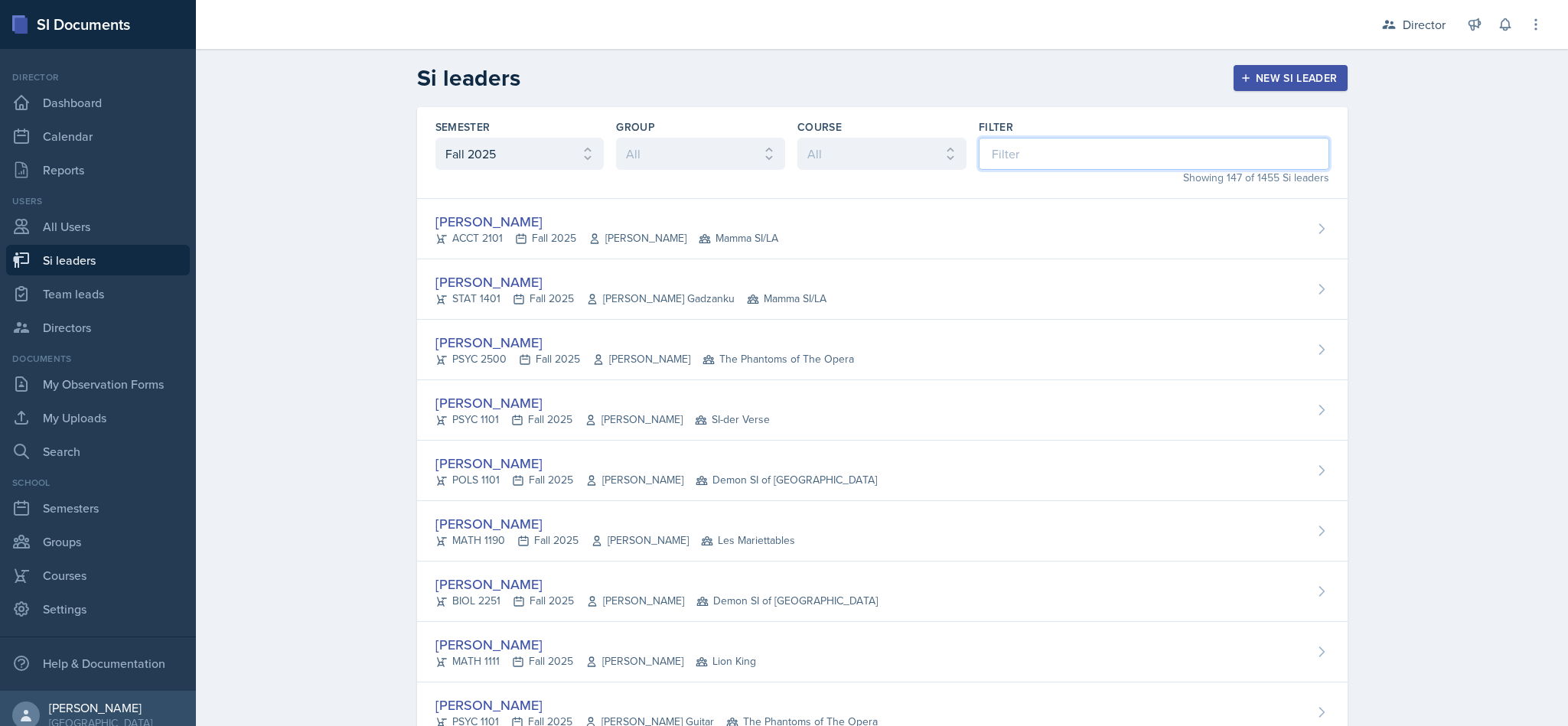
click at [1176, 152] on input at bounding box center [1154, 154] width 350 height 33
click at [1434, 23] on div "Director" at bounding box center [1424, 24] width 43 height 18
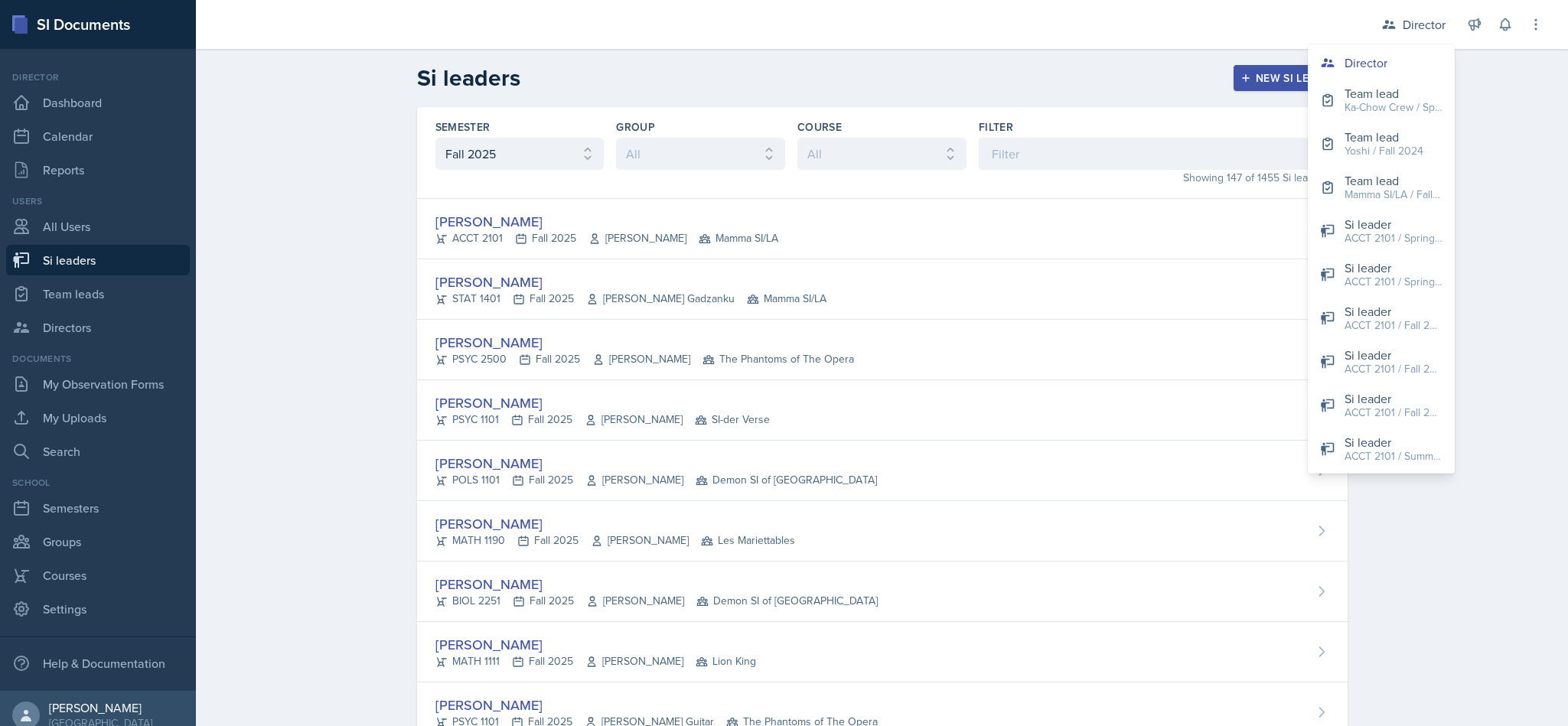
click at [1505, 101] on header "Si leaders New Si leader" at bounding box center [882, 77] width 1373 height 58
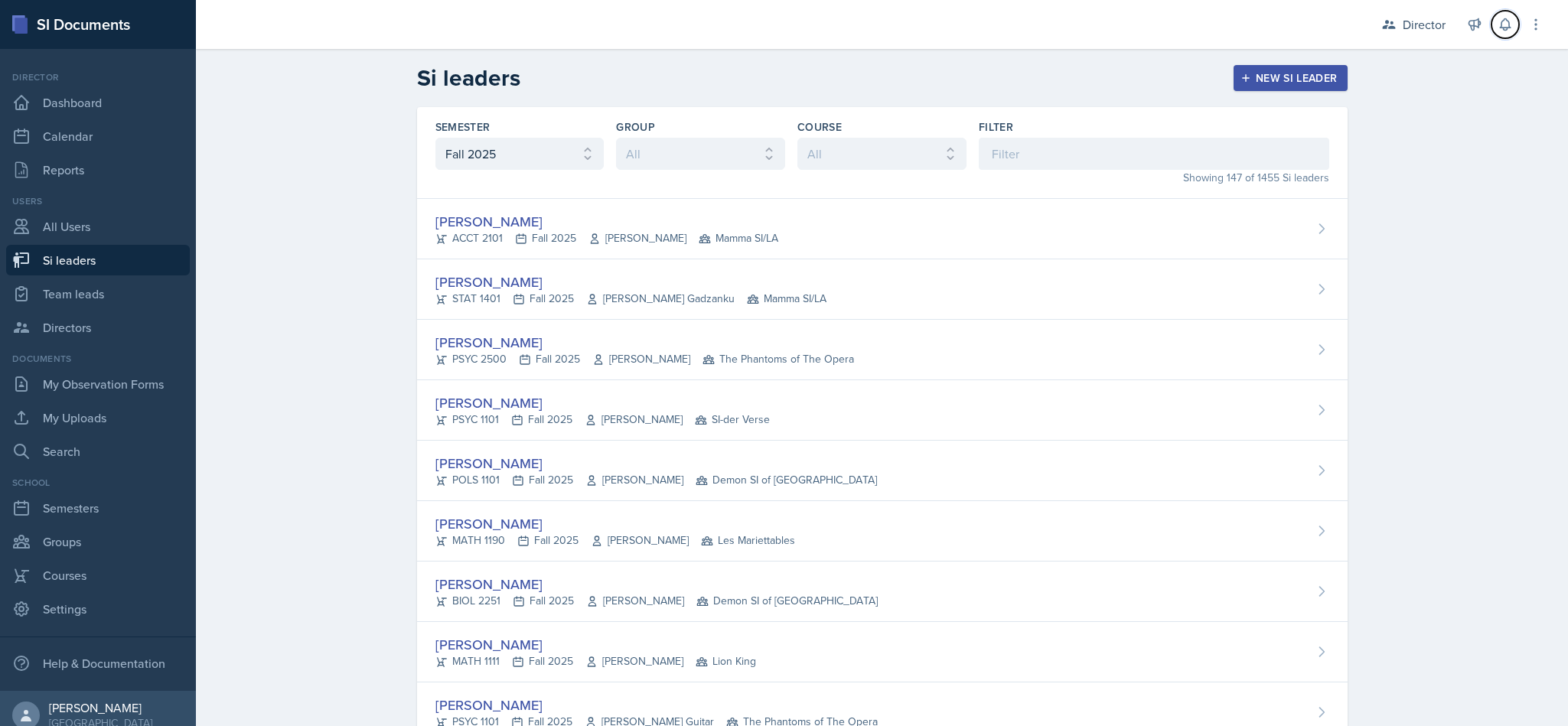
click at [1502, 35] on button at bounding box center [1505, 24] width 28 height 28
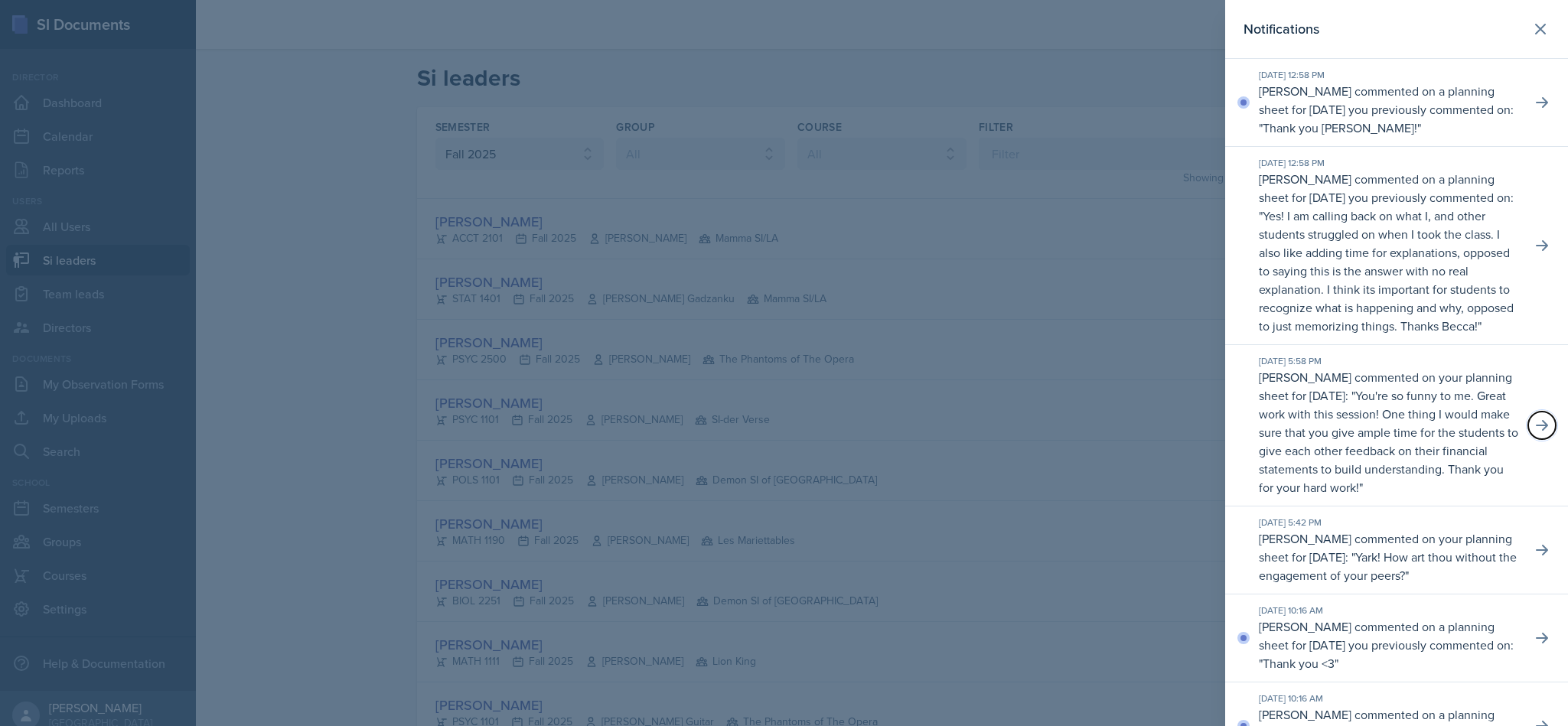
click at [1535, 433] on icon at bounding box center [1542, 426] width 15 height 15
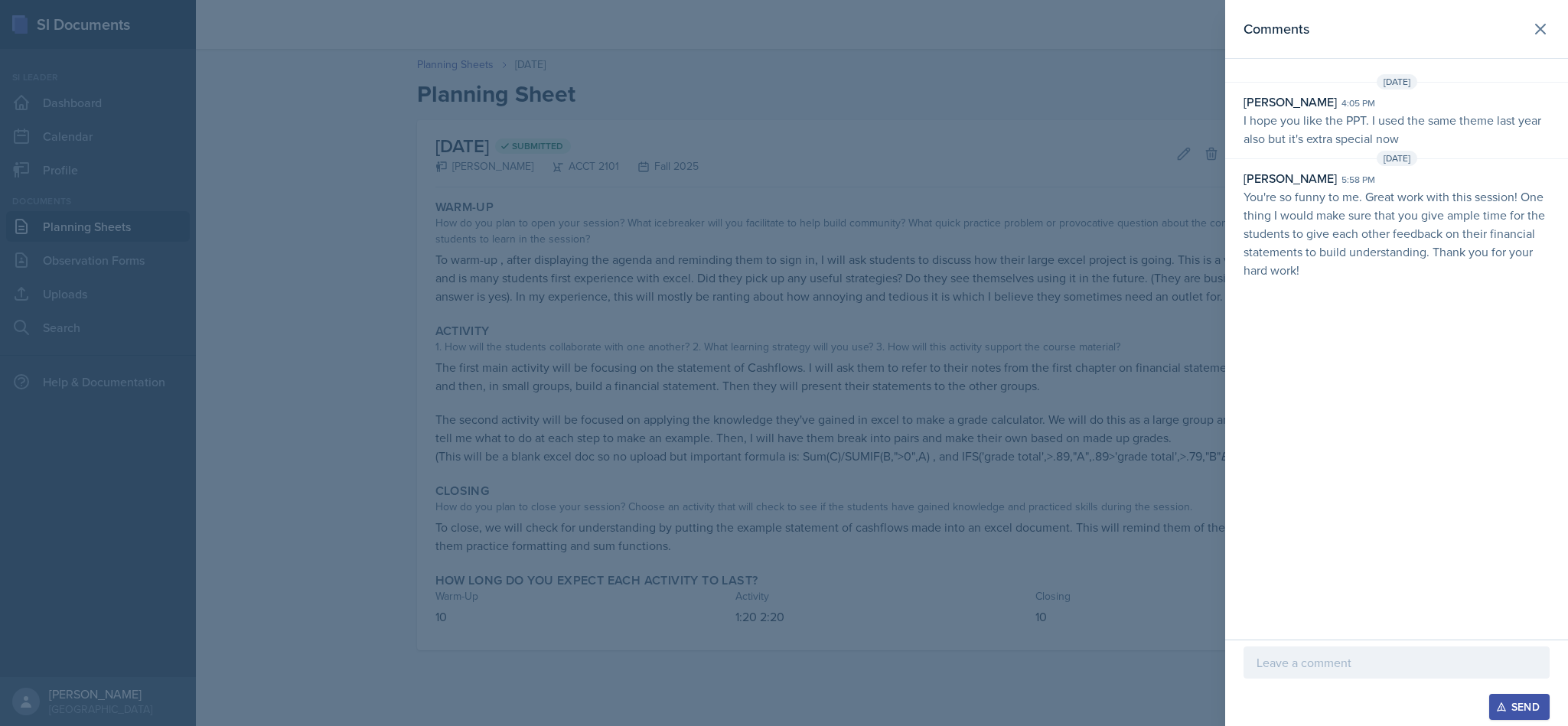
click at [1333, 664] on p at bounding box center [1397, 662] width 280 height 18
click at [1385, 656] on p at bounding box center [1397, 662] width 280 height 18
click at [1314, 701] on div "Send" at bounding box center [1397, 707] width 306 height 26
click at [1304, 667] on p at bounding box center [1397, 662] width 280 height 18
click at [1262, 664] on p "Foresooth." at bounding box center [1397, 662] width 280 height 18
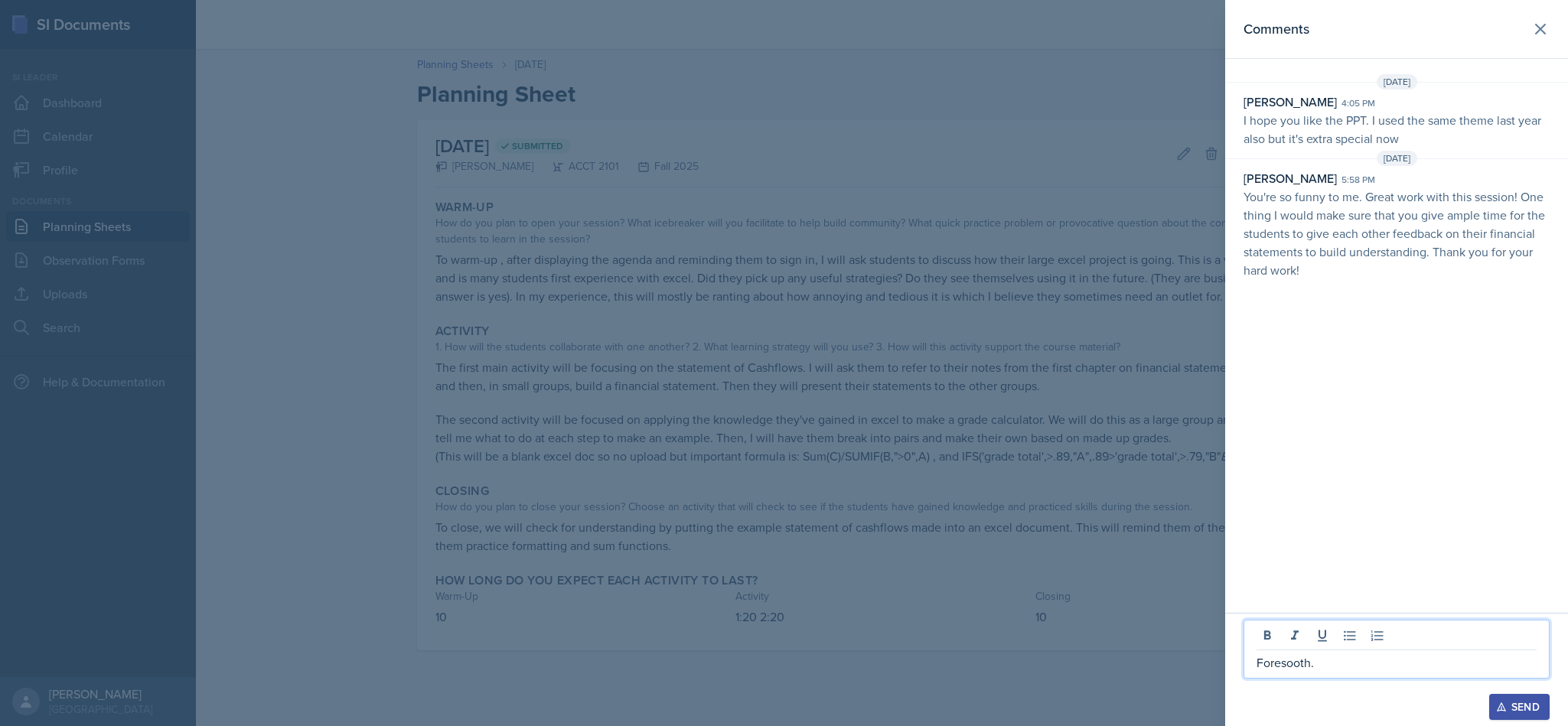
click at [1286, 654] on p "Foresooth." at bounding box center [1397, 662] width 280 height 18
click at [1281, 667] on p "Foresooth." at bounding box center [1397, 662] width 280 height 18
click at [1289, 653] on p "Foresooth." at bounding box center [1397, 662] width 280 height 18
click at [1380, 666] on p "." at bounding box center [1397, 662] width 280 height 18
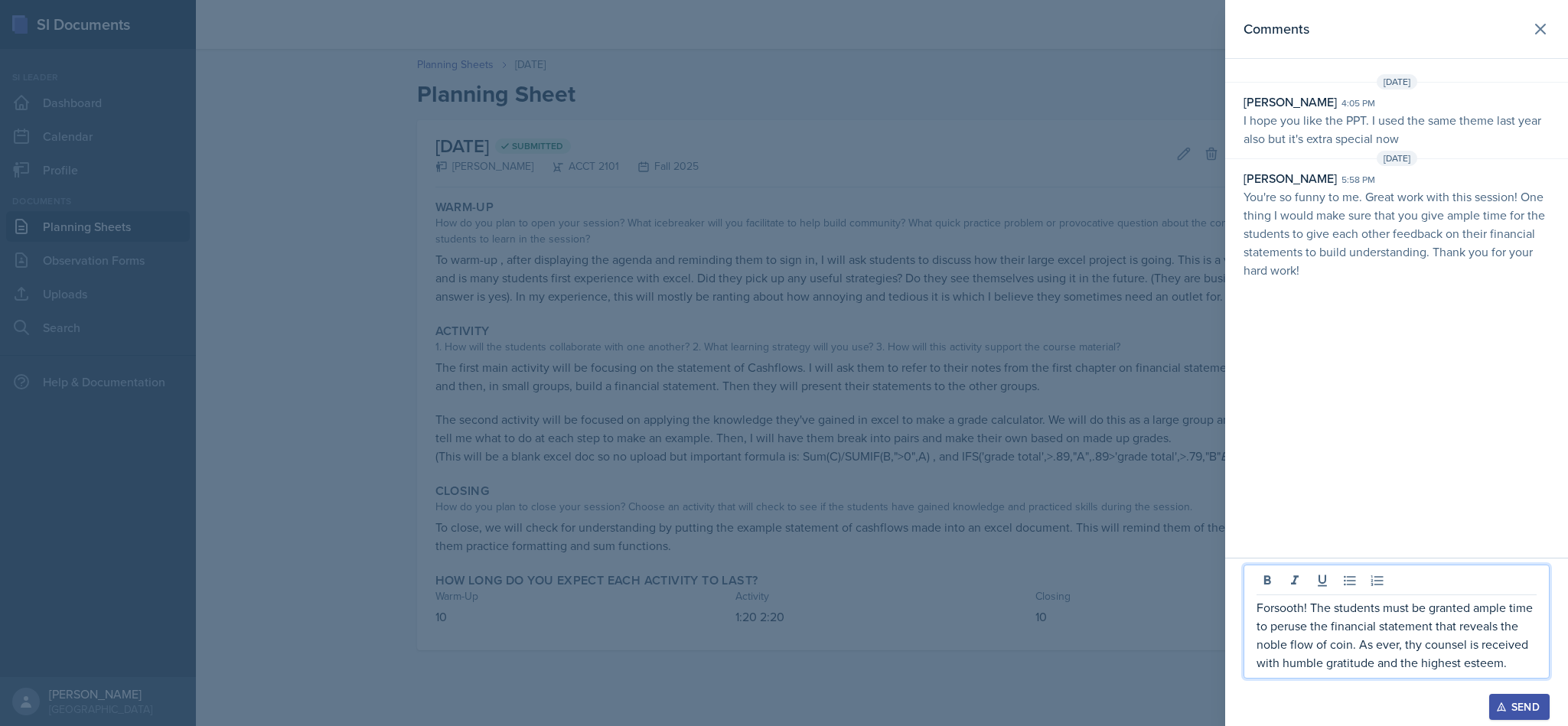
click at [1514, 657] on p "Forsooth! The students must be granted ample time to peruse the financial state…" at bounding box center [1397, 635] width 280 height 74
click at [1430, 652] on p "Forsooth! The students must be granted ample time to peruse the financial state…" at bounding box center [1397, 635] width 280 height 74
click at [1505, 707] on icon "button" at bounding box center [1501, 707] width 11 height 11
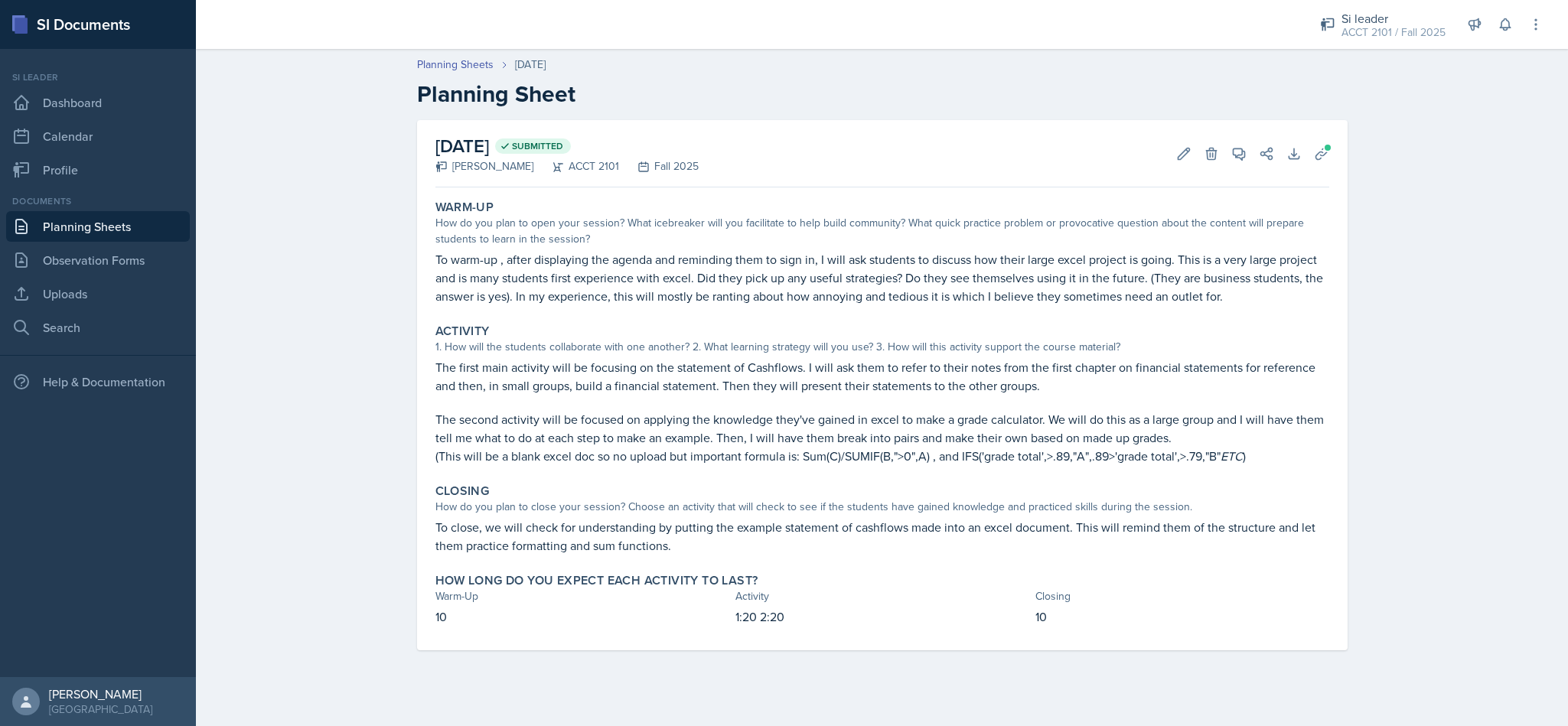
click at [1153, 76] on div "Planning Sheets Oct 1st, 2025 Planning Sheet" at bounding box center [882, 82] width 980 height 52
click at [71, 211] on link "Planning Sheets" at bounding box center [98, 227] width 184 height 31
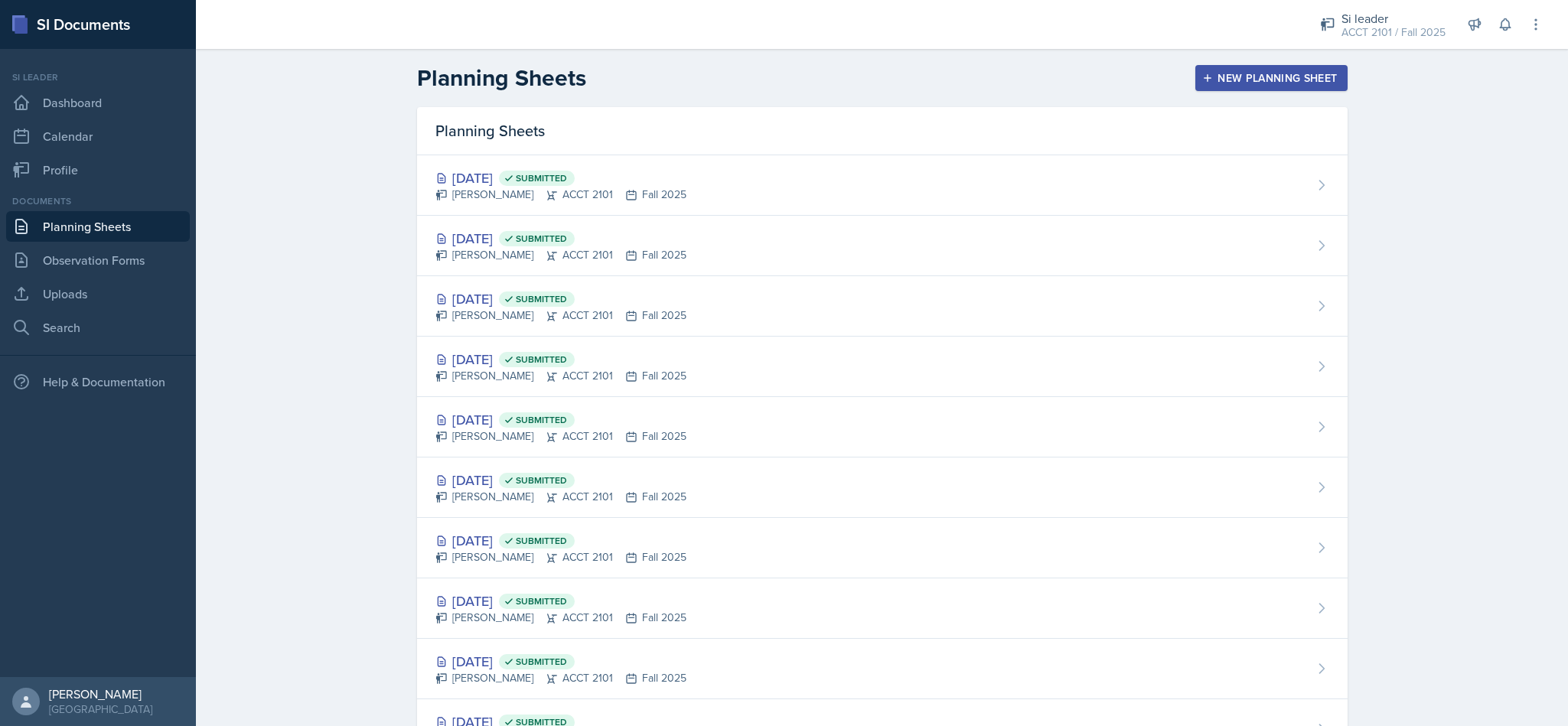
click at [1405, 26] on div "ACCT 2101 / Fall 2025" at bounding box center [1394, 33] width 104 height 16
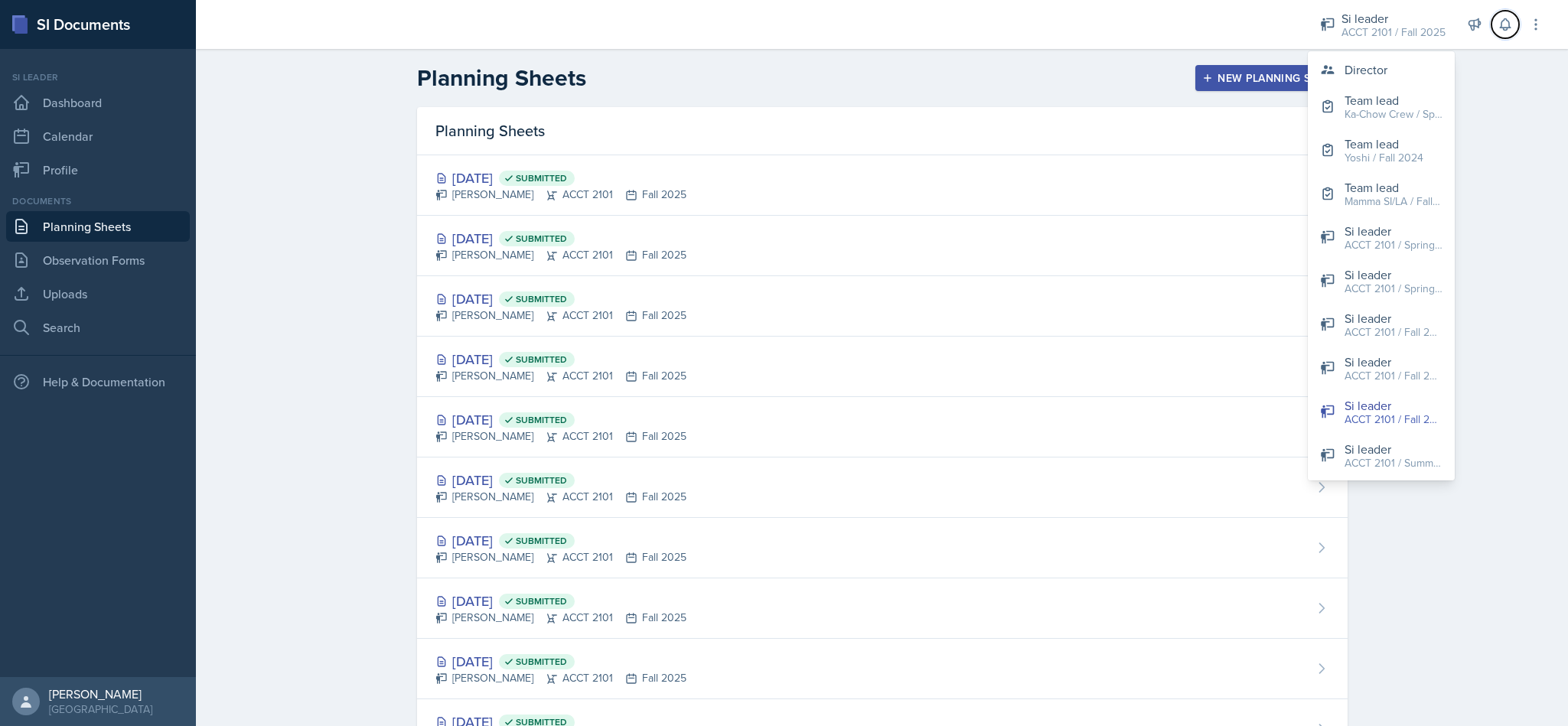
click at [1502, 25] on icon at bounding box center [1505, 25] width 10 height 11
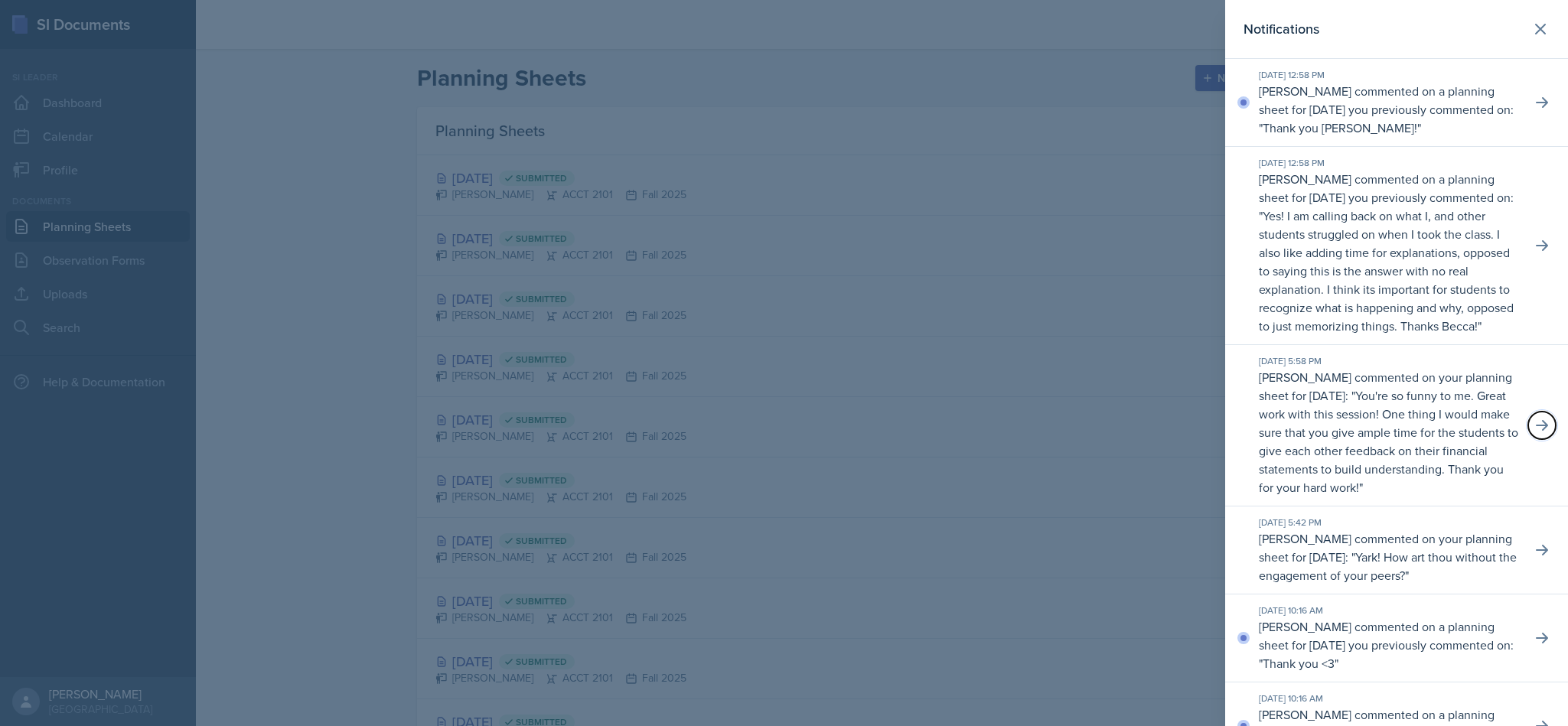
click at [1529, 439] on button at bounding box center [1542, 425] width 28 height 28
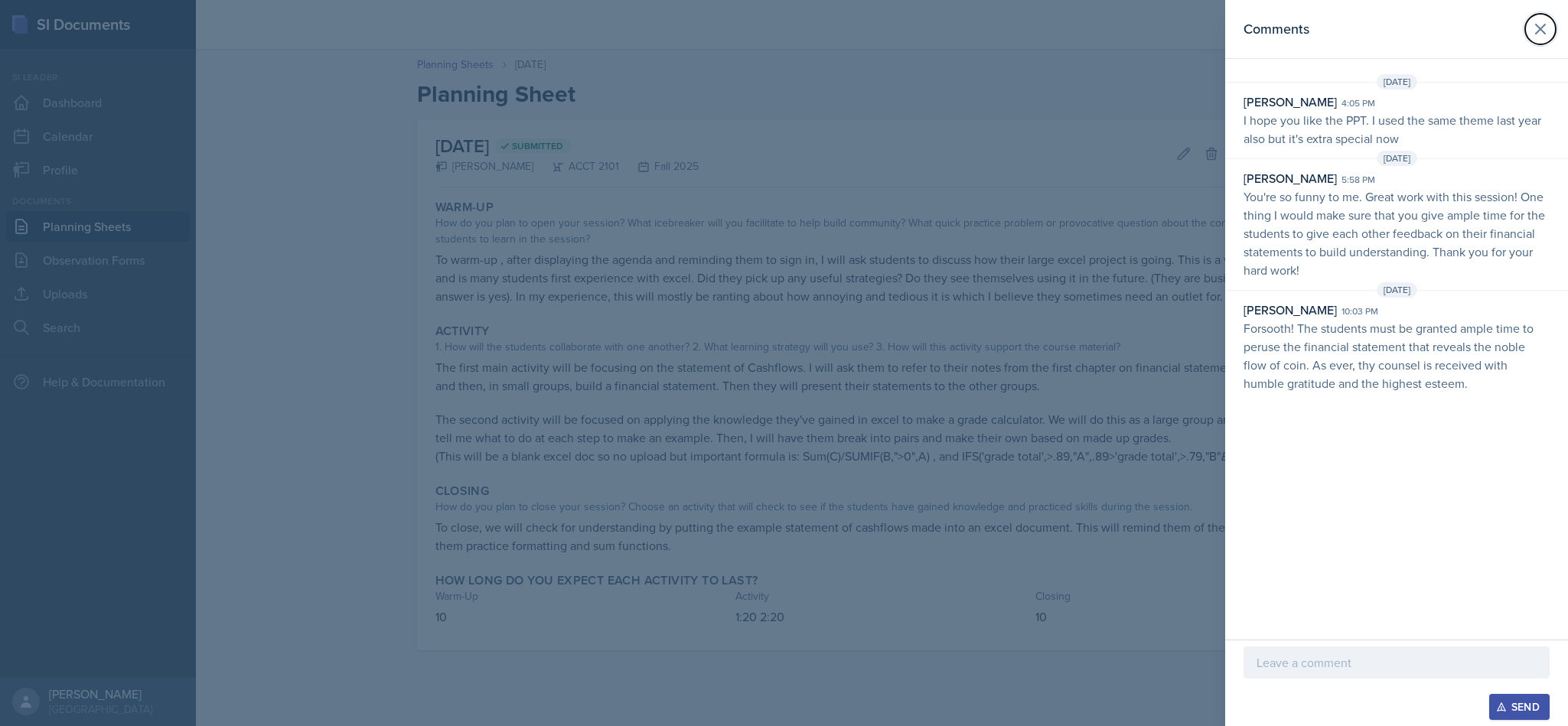
click at [1538, 31] on icon at bounding box center [1541, 30] width 10 height 10
